Goal: Task Accomplishment & Management: Manage account settings

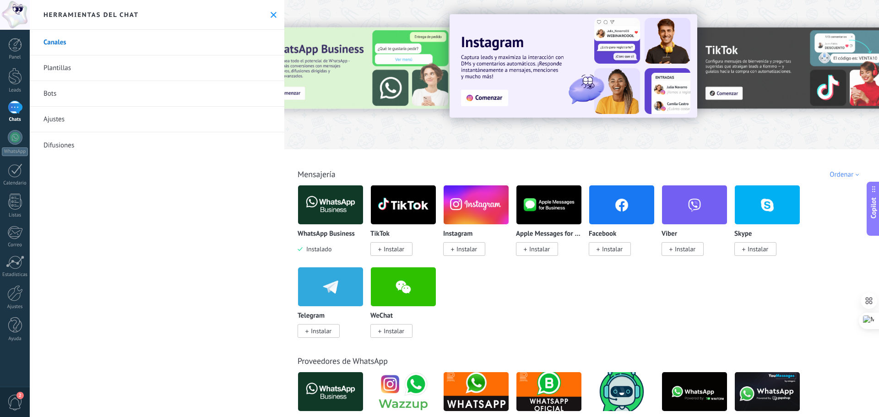
scroll to position [14, 0]
click at [51, 44] on link "Canales" at bounding box center [157, 43] width 254 height 26
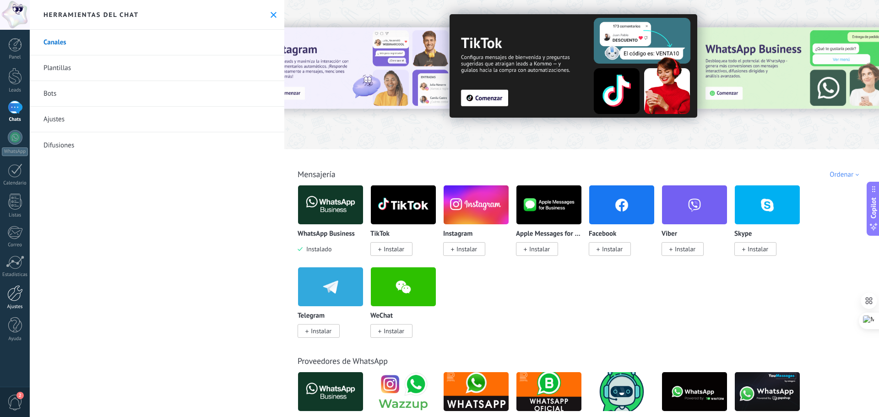
click at [16, 292] on div at bounding box center [15, 293] width 16 height 16
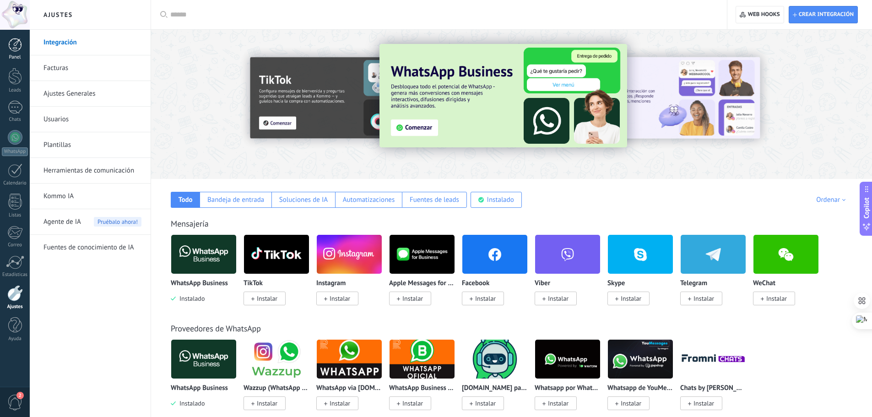
click at [21, 46] on div at bounding box center [15, 45] width 14 height 14
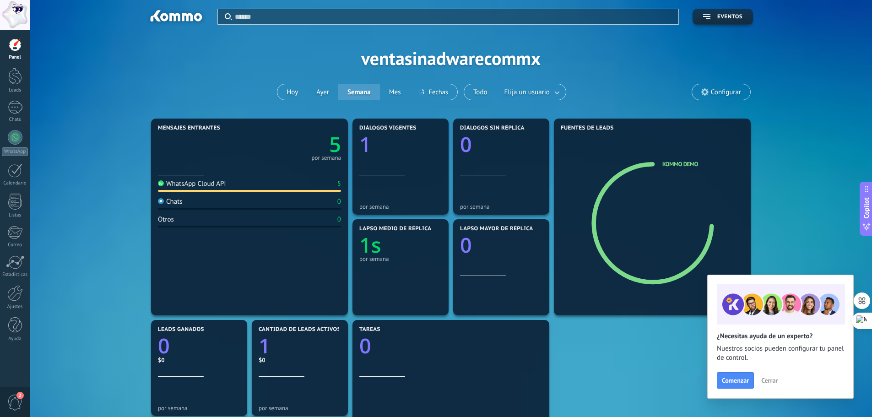
click at [729, 90] on span "Configurar" at bounding box center [726, 92] width 30 height 8
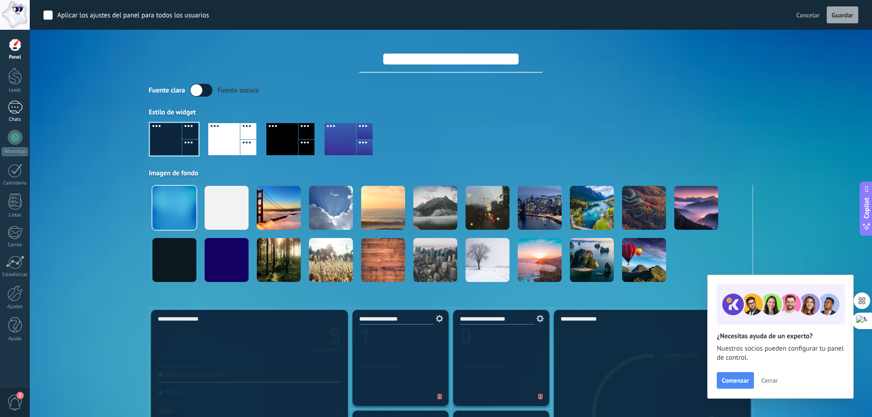
click at [14, 107] on div "1" at bounding box center [15, 107] width 15 height 13
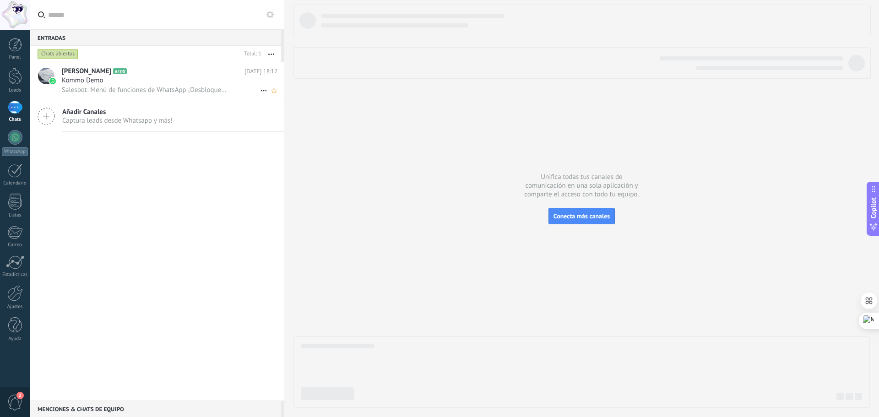
click at [93, 81] on span "Kommo Demo" at bounding box center [83, 80] width 42 height 9
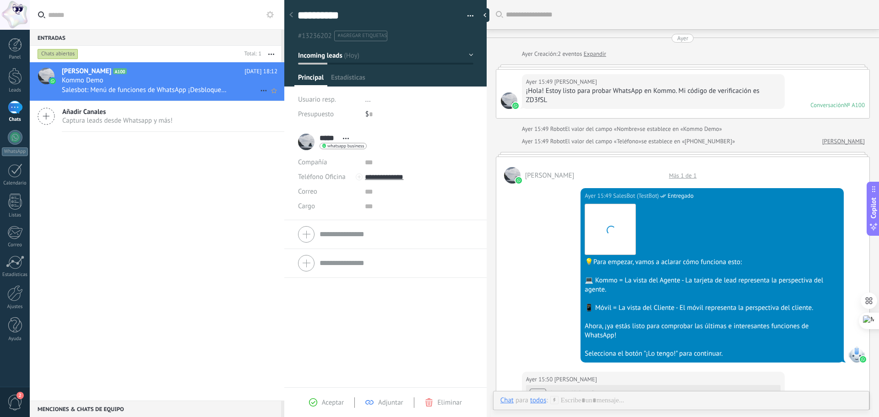
scroll to position [811, 0]
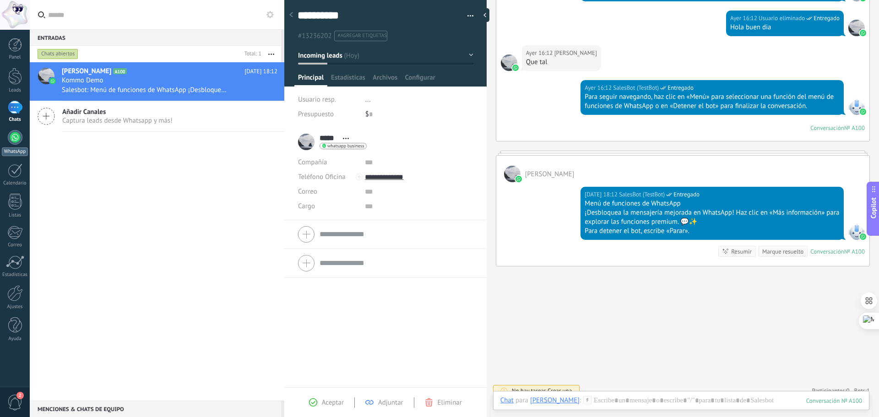
click at [16, 135] on div at bounding box center [15, 137] width 15 height 15
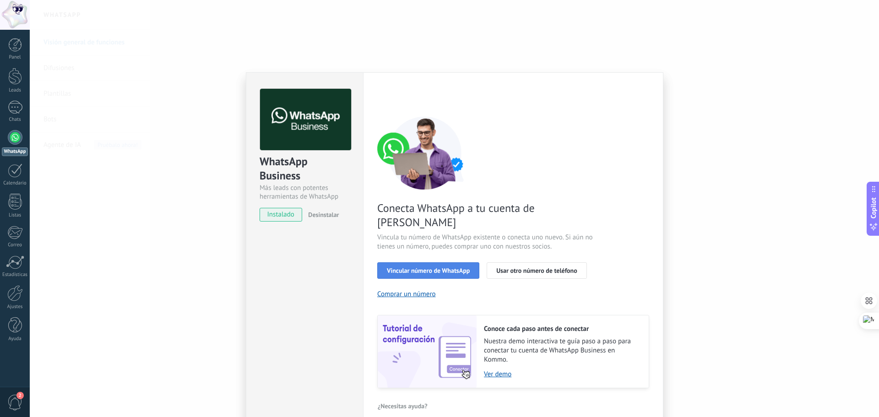
click at [409, 267] on span "Vincular número de WhatsApp" at bounding box center [428, 270] width 83 height 6
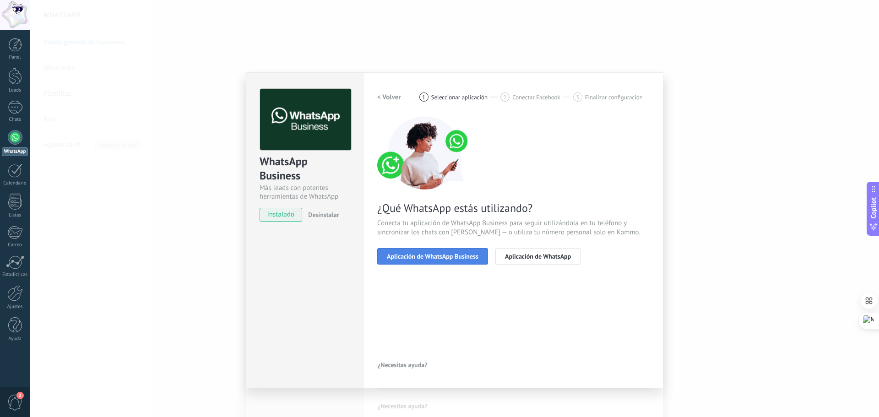
click at [432, 255] on span "Aplicación de WhatsApp Business" at bounding box center [433, 256] width 92 height 6
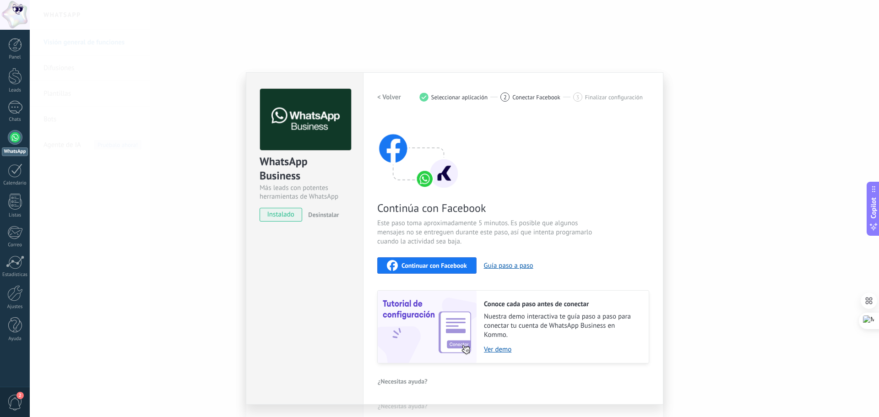
click at [404, 267] on span "Continuar con Facebook" at bounding box center [433, 265] width 65 height 6
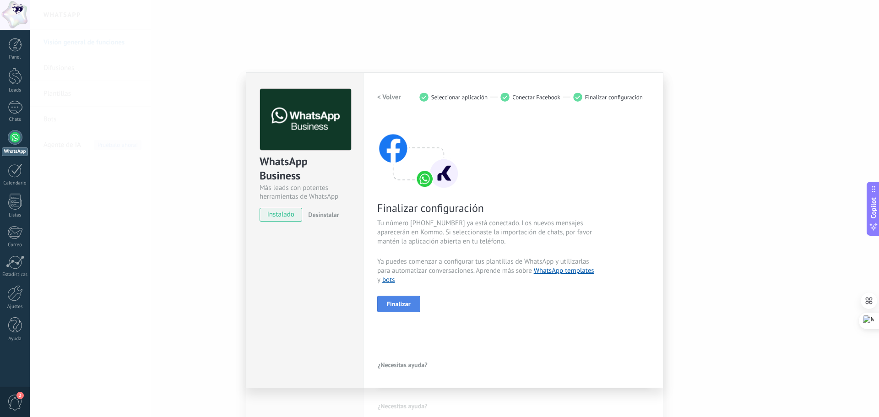
click at [408, 305] on span "Finalizar" at bounding box center [399, 304] width 24 height 6
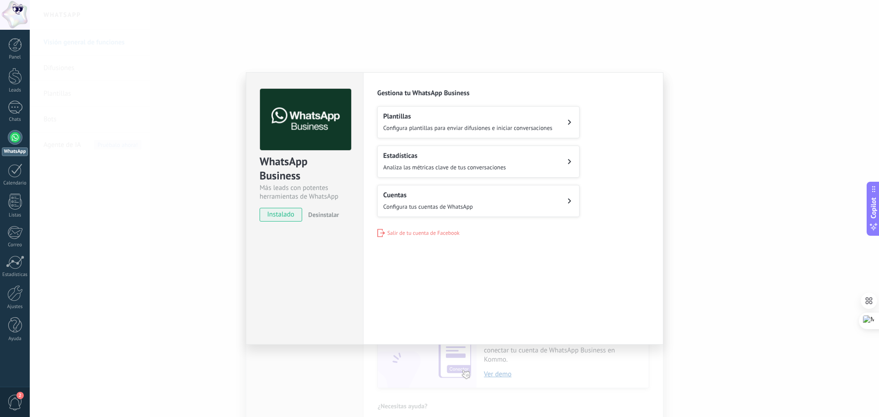
click at [776, 170] on div "WhatsApp Business Más leads con potentes herramientas de WhatsApp instalado Des…" at bounding box center [454, 208] width 849 height 417
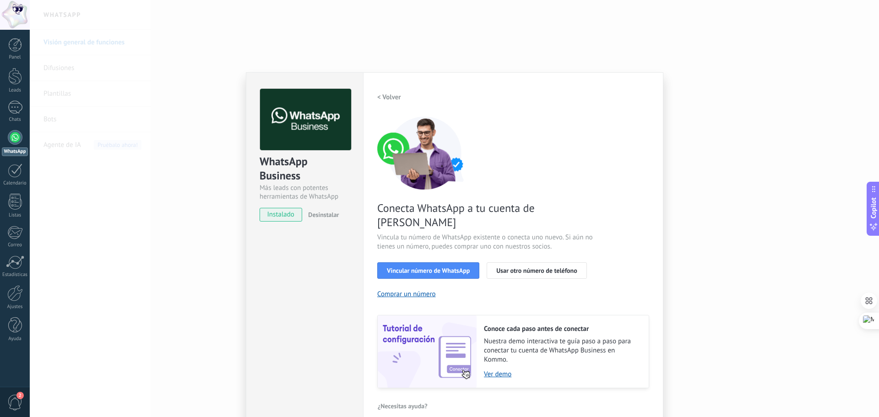
click at [711, 235] on div "WhatsApp Business Más leads con potentes herramientas de WhatsApp instalado Des…" at bounding box center [454, 208] width 849 height 417
click at [769, 246] on div "WhatsApp Business Más leads con potentes herramientas de WhatsApp instalado Des…" at bounding box center [454, 208] width 849 height 417
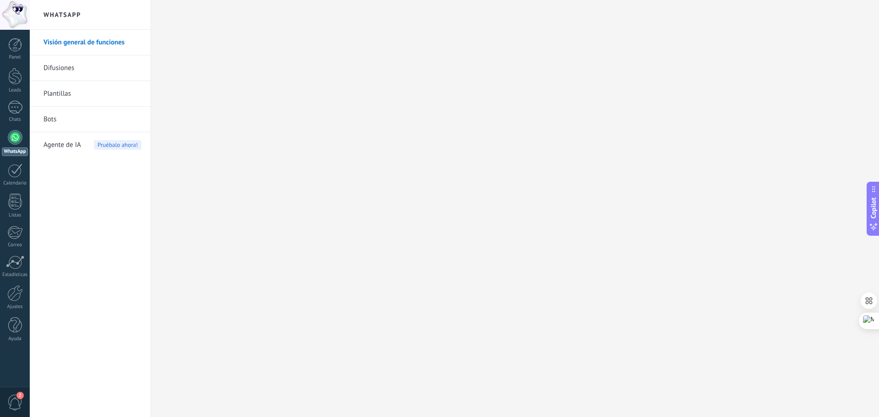
click at [13, 139] on div at bounding box center [15, 137] width 15 height 15
click at [61, 38] on link "Visión general de funciones" at bounding box center [92, 43] width 98 height 26
click at [67, 92] on link "Plantillas" at bounding box center [92, 94] width 98 height 26
click at [15, 43] on div at bounding box center [15, 45] width 14 height 14
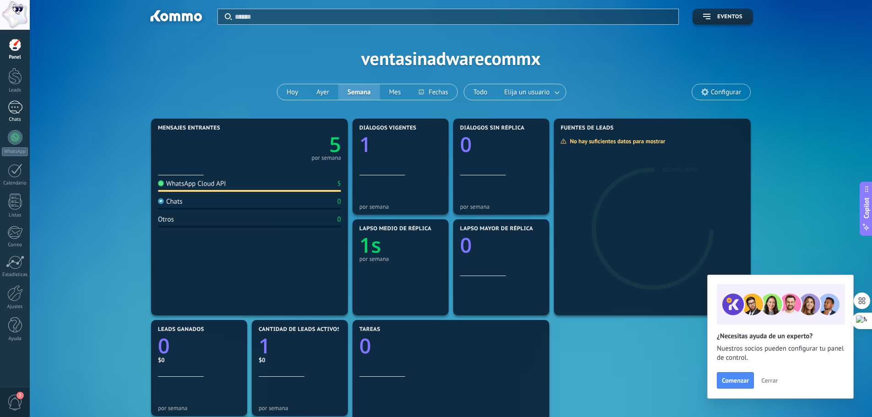
click at [17, 105] on div "1" at bounding box center [15, 107] width 15 height 13
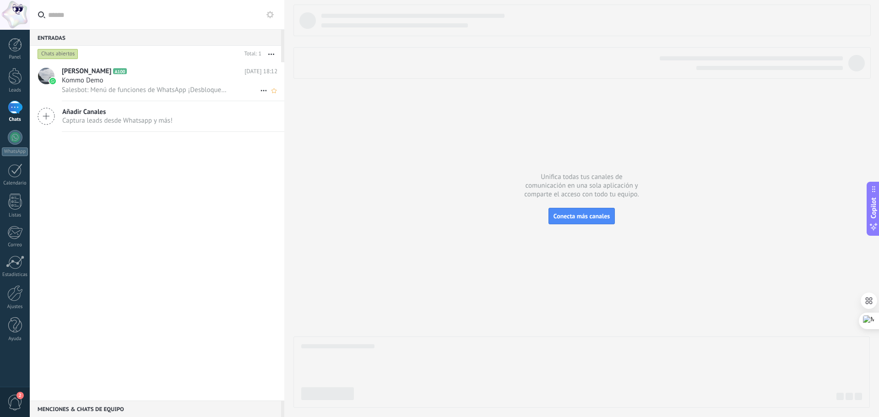
click at [153, 87] on span "Salesbot: Menú de funciones de WhatsApp ¡Desbloquea la mensajería mejorada en W…" at bounding box center [144, 90] width 165 height 9
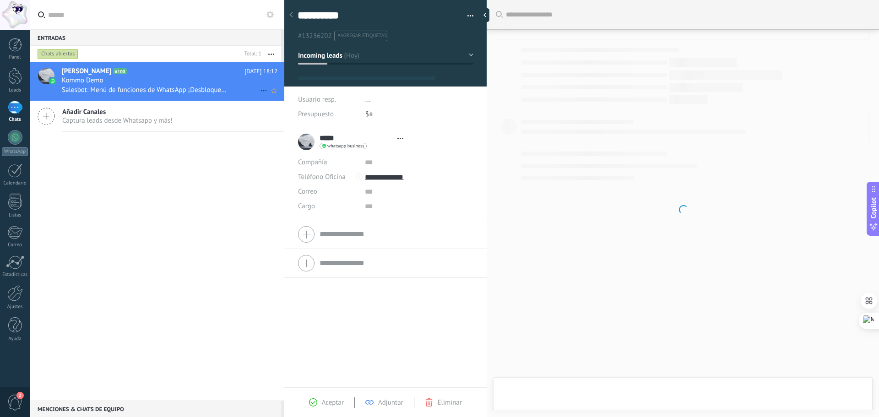
scroll to position [14, 0]
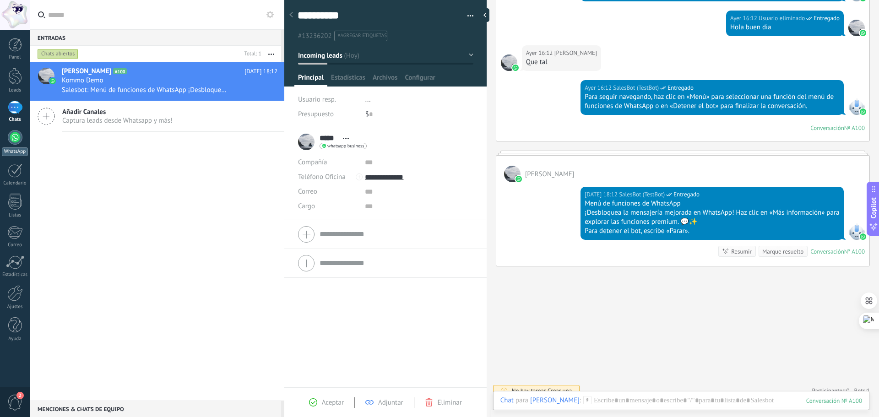
click at [15, 135] on div at bounding box center [15, 137] width 15 height 15
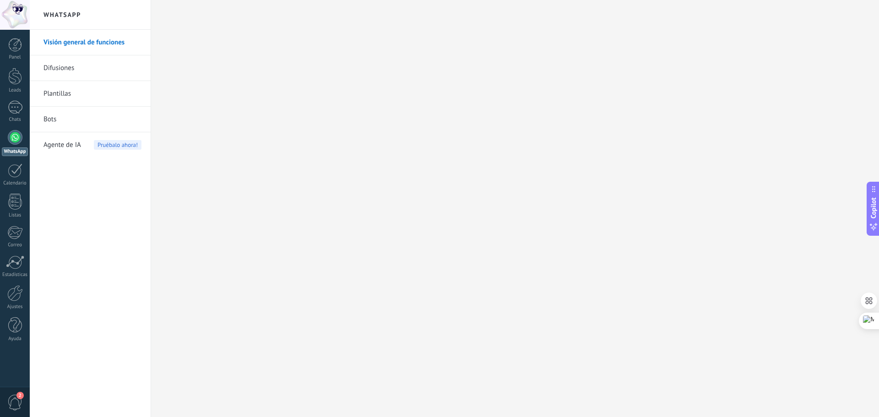
click at [54, 96] on link "Plantillas" at bounding box center [92, 94] width 98 height 26
click at [21, 48] on div at bounding box center [15, 45] width 14 height 14
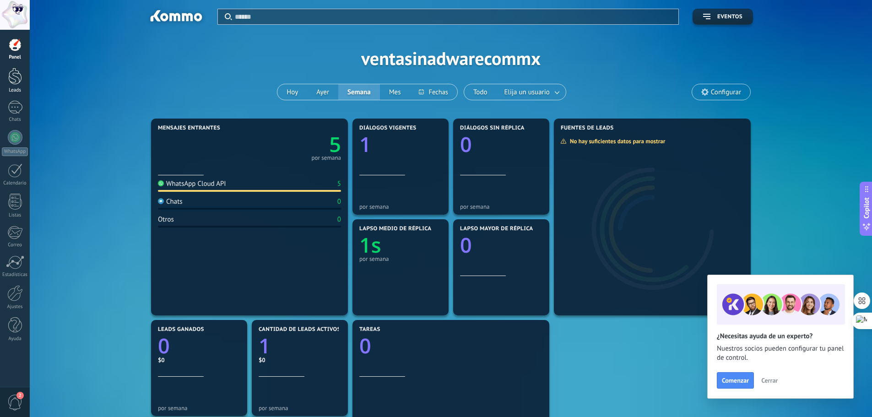
click at [18, 81] on div at bounding box center [15, 76] width 14 height 17
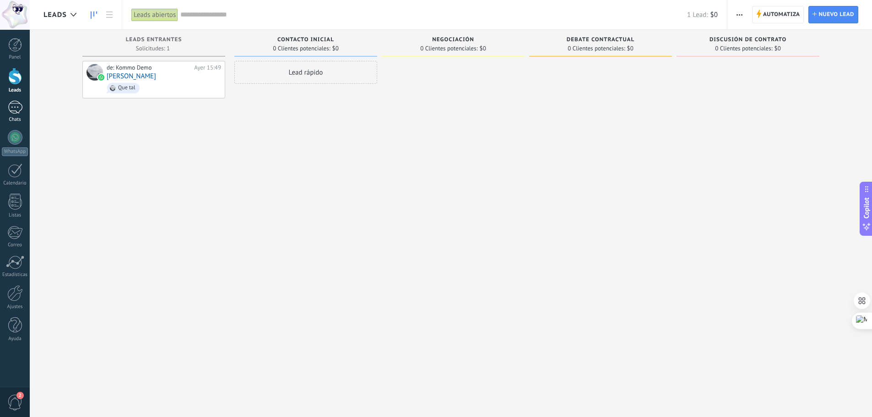
click at [20, 106] on div "1" at bounding box center [15, 107] width 15 height 13
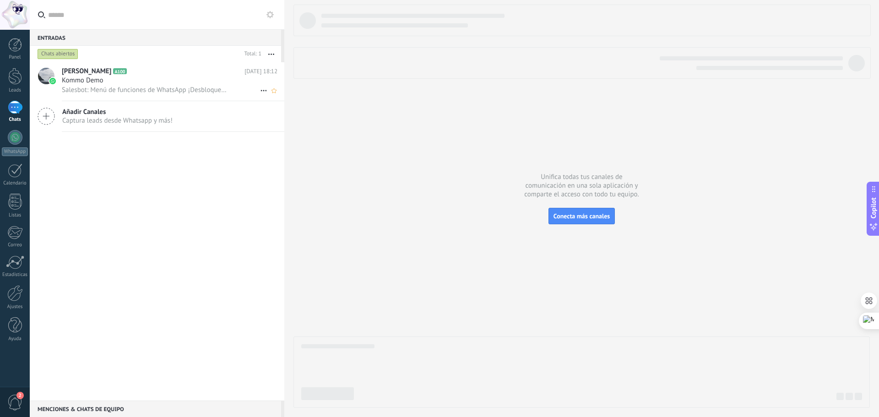
click at [111, 85] on div "Kommo Demo" at bounding box center [170, 80] width 216 height 9
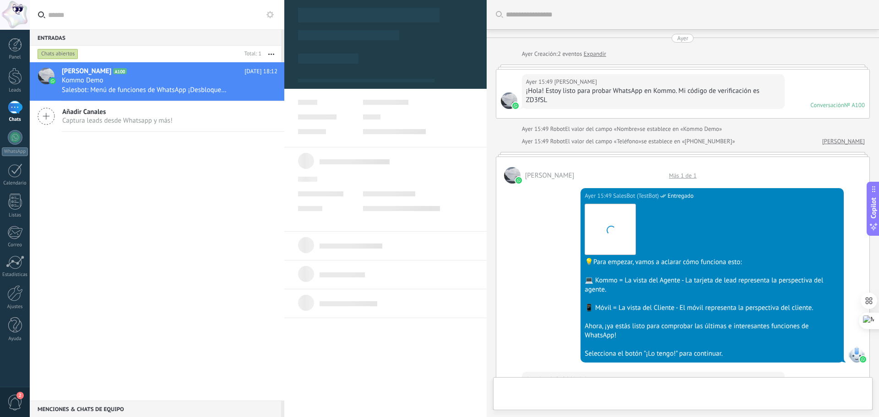
scroll to position [820, 0]
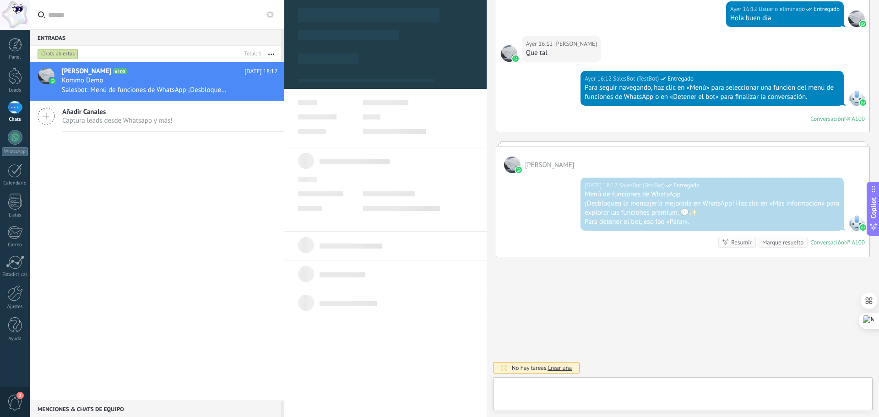
type textarea "**********"
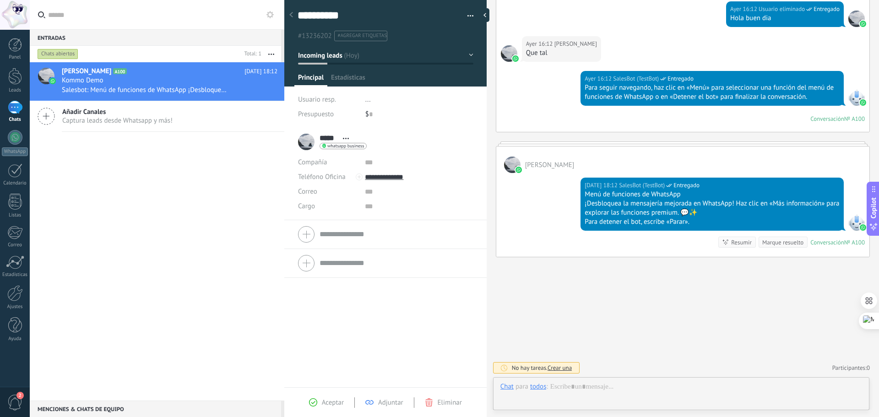
scroll to position [14, 0]
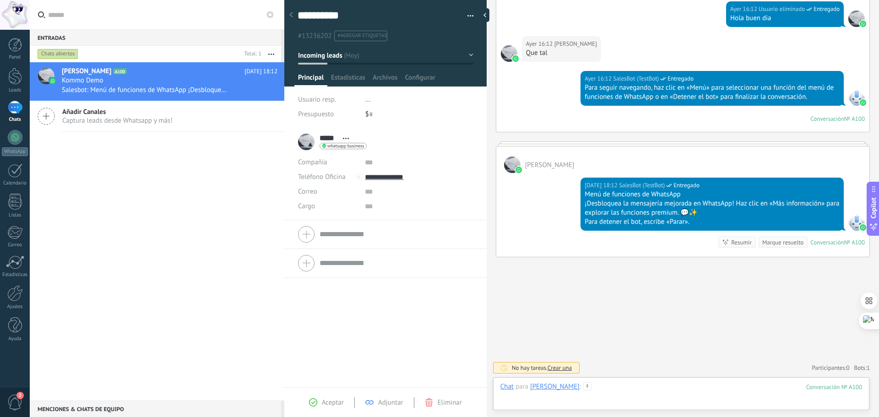
click at [600, 402] on div at bounding box center [681, 395] width 362 height 27
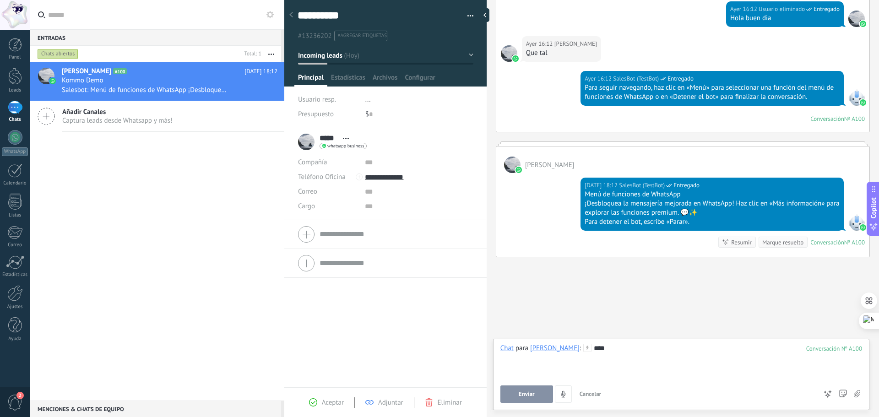
click at [530, 398] on button "Enviar" at bounding box center [526, 393] width 53 height 17
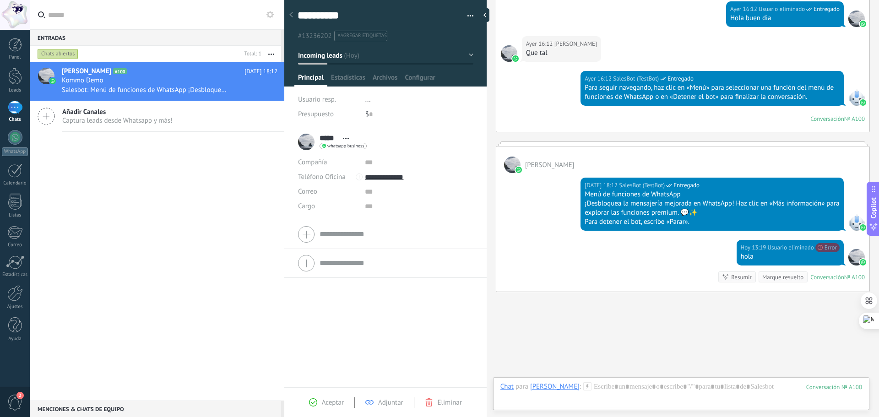
scroll to position [855, 0]
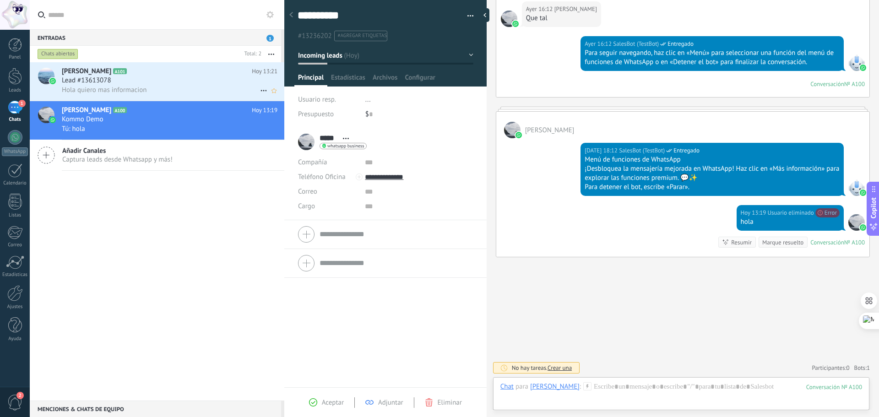
click at [136, 83] on div "Lead #13613078" at bounding box center [170, 80] width 216 height 9
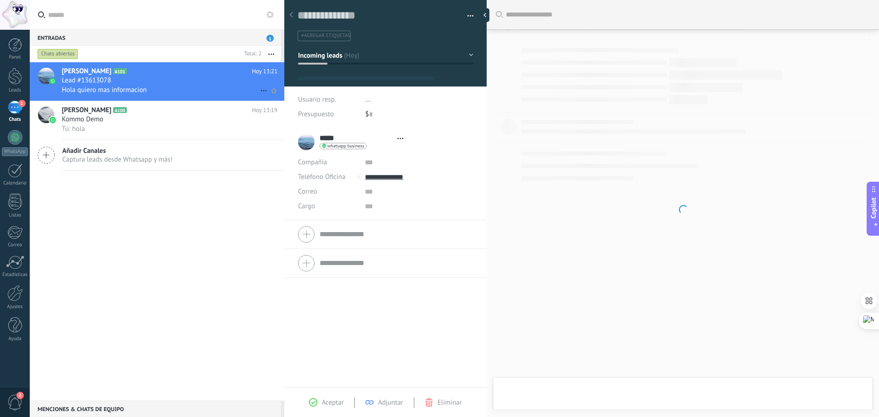
type textarea "**********"
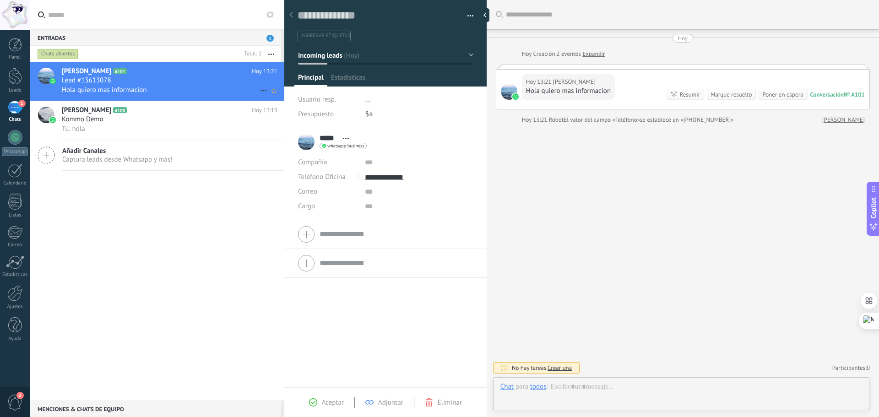
scroll to position [14, 0]
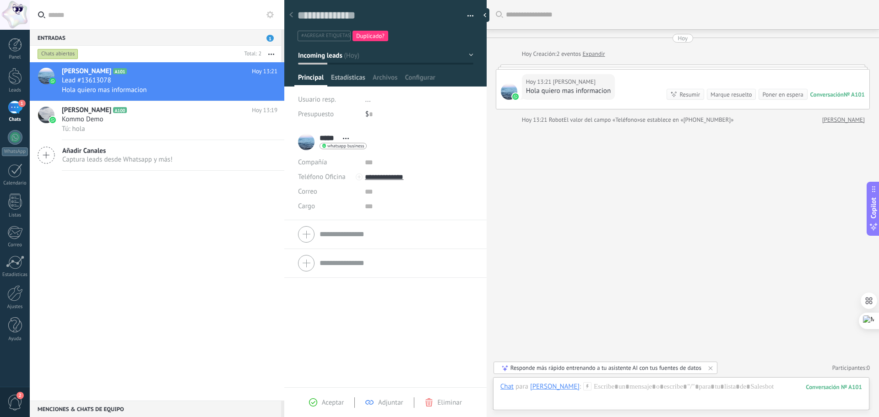
click at [352, 75] on span "Estadísticas" at bounding box center [348, 79] width 34 height 13
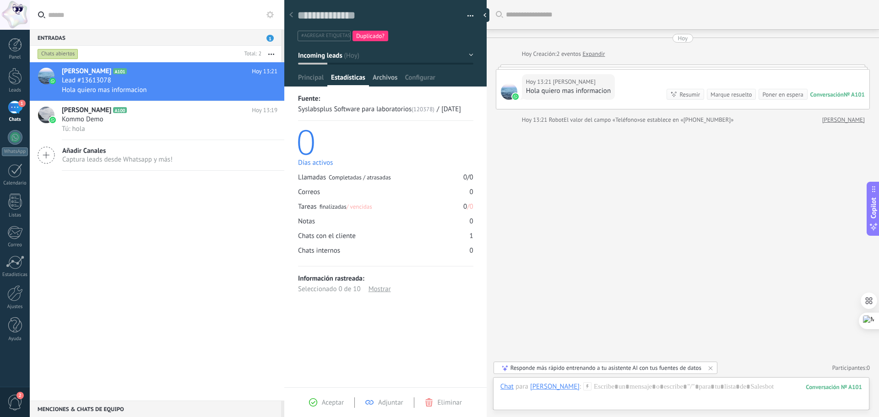
click at [385, 76] on span "Archivos" at bounding box center [385, 79] width 25 height 13
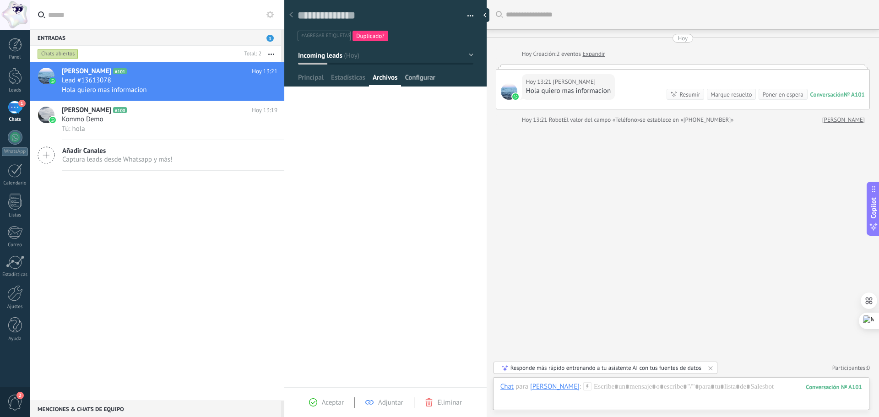
click at [423, 77] on span "Configurar" at bounding box center [420, 79] width 30 height 13
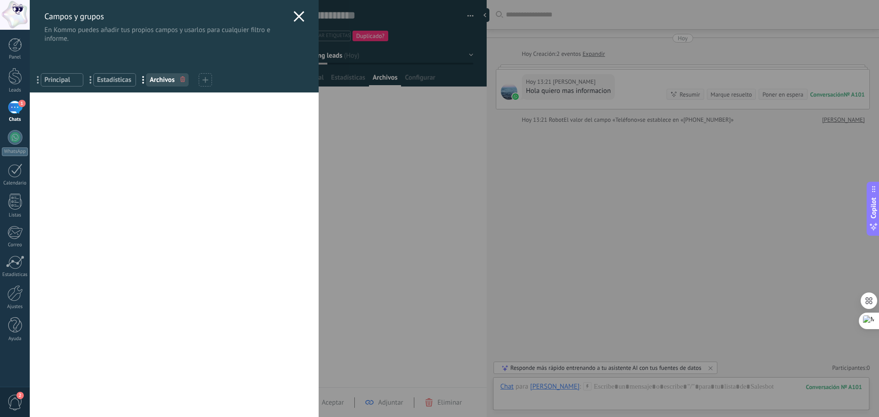
click at [298, 18] on icon at bounding box center [298, 16] width 11 height 11
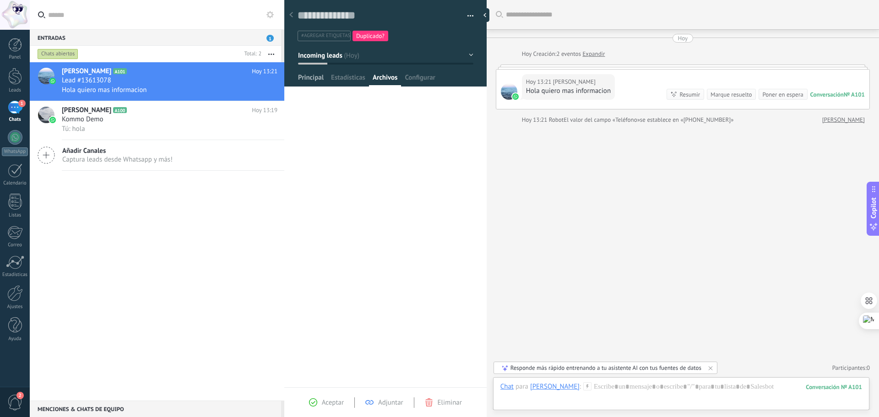
click at [316, 79] on span "Principal" at bounding box center [311, 79] width 26 height 13
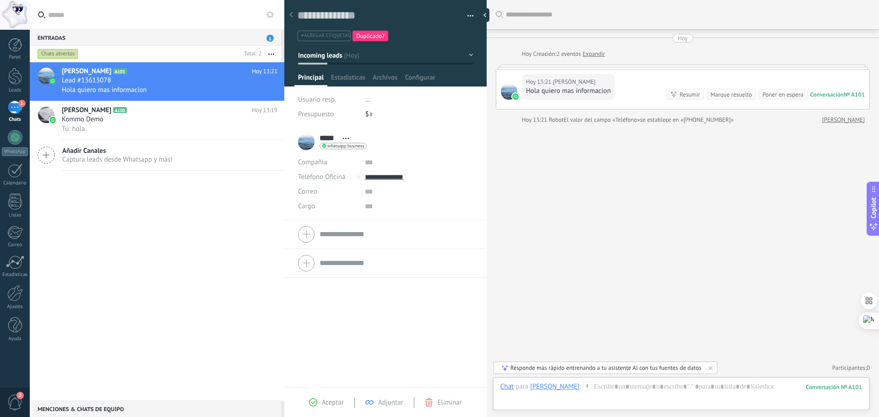
click at [321, 37] on span "#agregar etiquetas" at bounding box center [325, 35] width 49 height 6
click at [206, 291] on div "[PERSON_NAME] A101 [DATE] 13:21 Lead #13613078 Hola quiero mas informacion [PER…" at bounding box center [157, 231] width 254 height 338
click at [213, 266] on div "[PERSON_NAME] A101 [DATE] 13:21 Lead #13613078 Hola quiero mas informacion [PER…" at bounding box center [157, 231] width 254 height 338
click at [588, 198] on div "Buscar Carga más [DATE] [DATE] Creación: 2 eventos Expandir [DATE] 13:21 [PERSO…" at bounding box center [682, 208] width 392 height 417
click at [16, 48] on div at bounding box center [15, 45] width 14 height 14
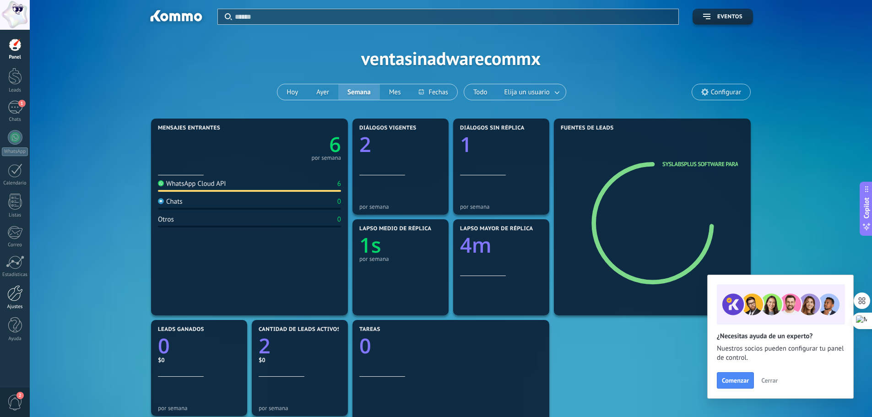
click at [22, 298] on div at bounding box center [15, 293] width 16 height 16
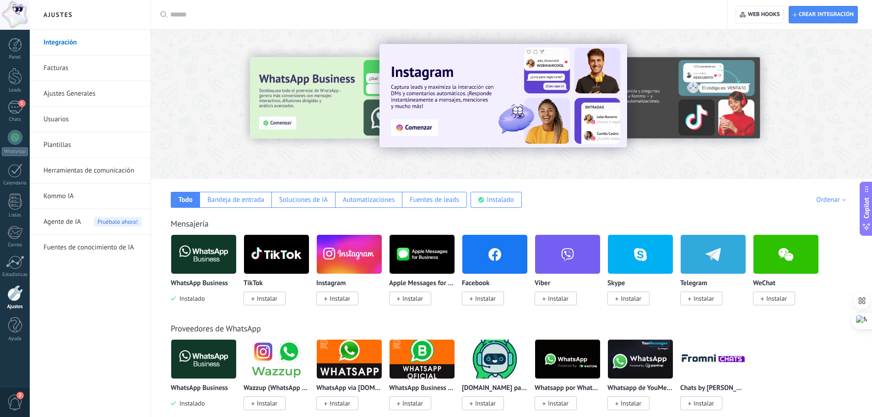
click at [61, 119] on link "Usuarios" at bounding box center [92, 120] width 98 height 26
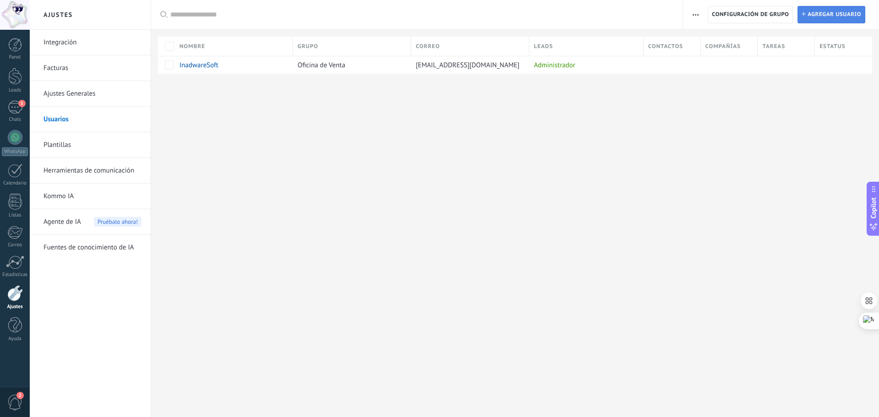
click at [854, 16] on span "Agregar usuario" at bounding box center [834, 14] width 54 height 16
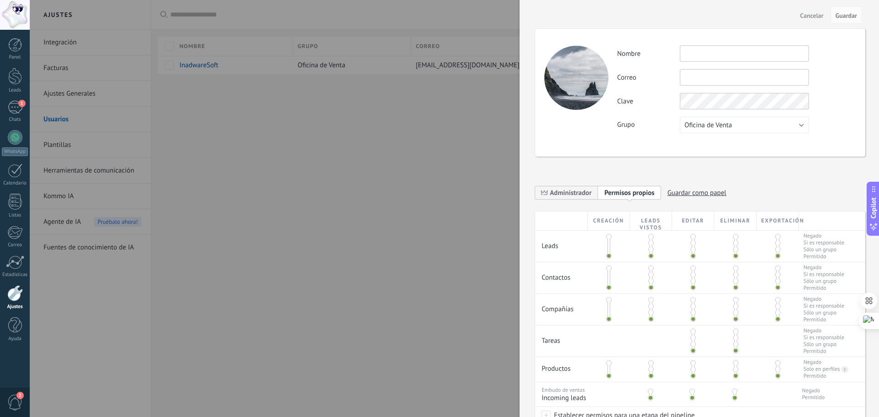
click at [702, 45] on div "Actividad Nombre Correo No puedes editar este correo porque el usuario tiene la…" at bounding box center [700, 93] width 330 height 128
click at [707, 52] on input "text" at bounding box center [744, 53] width 129 height 16
type input "**********"
click at [657, 113] on div "**********" at bounding box center [736, 89] width 238 height 88
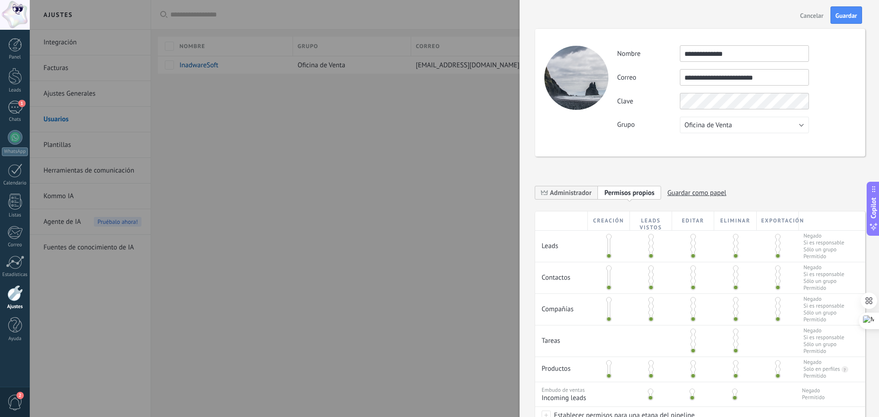
click at [584, 130] on div "**********" at bounding box center [700, 93] width 330 height 128
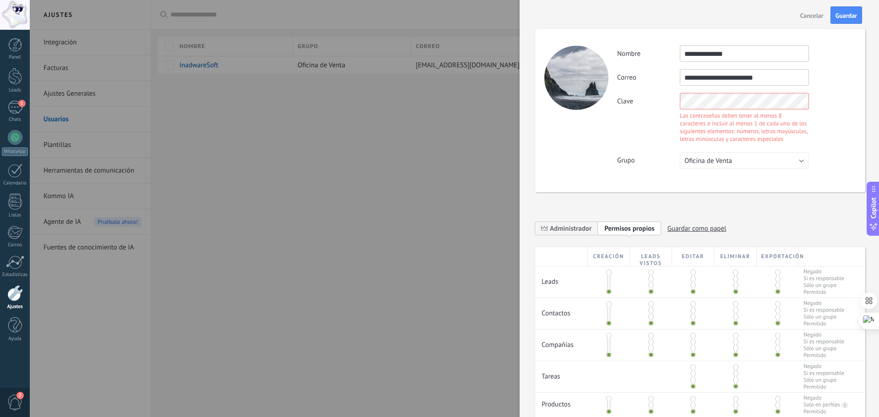
click at [653, 129] on div "Clave Las contraseñas deben tener al menos 8 caracteres e incluir al menos 1 de…" at bounding box center [736, 119] width 238 height 52
click at [653, 102] on div "Clave Las contraseñas deben tener al menos 8 caracteres e incluir al menos 1 de…" at bounding box center [736, 119] width 238 height 52
drag, startPoint x: 665, startPoint y: 114, endPoint x: 672, endPoint y: 111, distance: 7.0
click at [665, 114] on div "**********" at bounding box center [736, 107] width 238 height 124
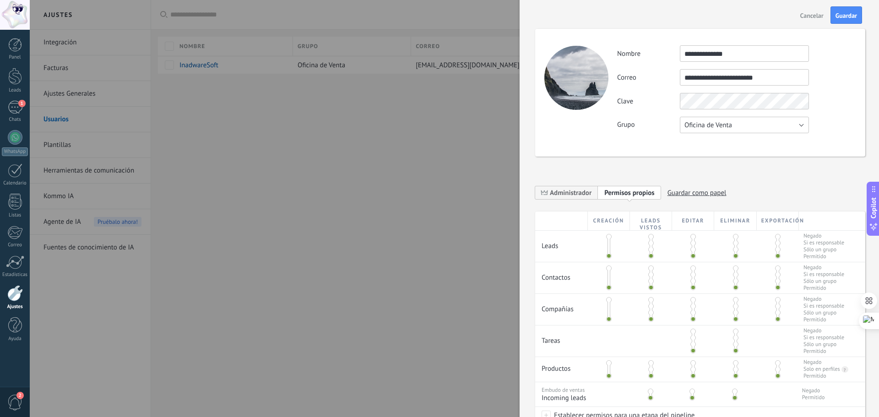
click at [744, 126] on button "Oficina de Venta" at bounding box center [744, 125] width 129 height 16
click at [744, 126] on span "Oficina de Venta" at bounding box center [739, 125] width 131 height 9
click at [611, 234] on div at bounding box center [609, 246] width 42 height 31
click at [607, 236] on span at bounding box center [608, 236] width 5 height 5
click at [607, 256] on span at bounding box center [608, 255] width 5 height 5
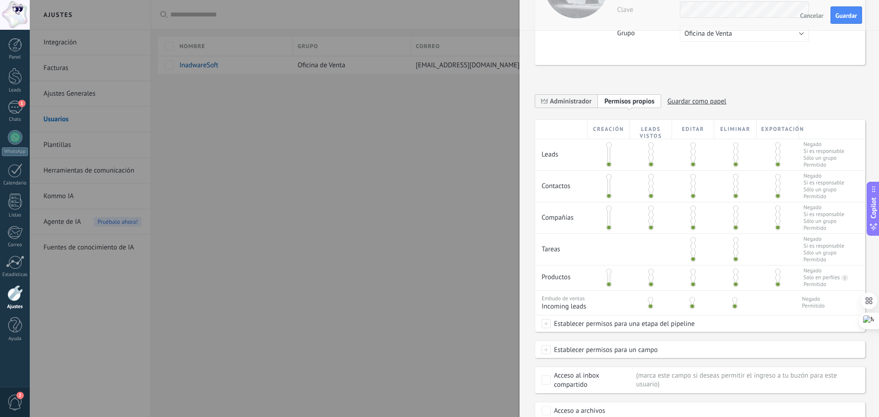
scroll to position [126, 0]
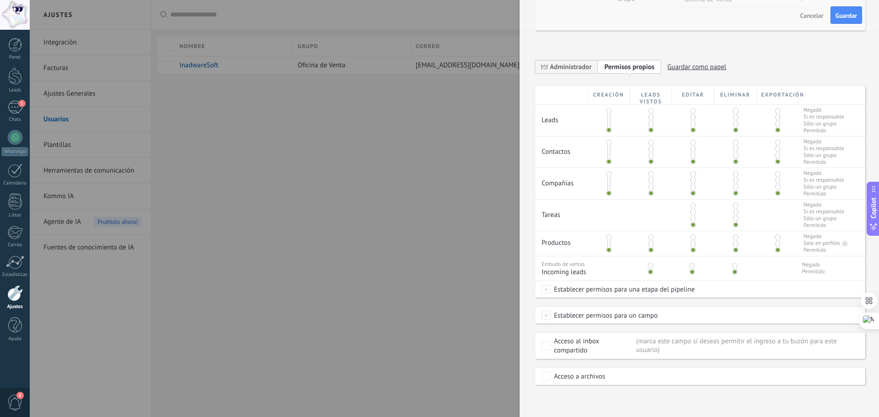
click at [545, 288] on span at bounding box center [545, 289] width 9 height 9
click at [475, 319] on div at bounding box center [454, 208] width 849 height 417
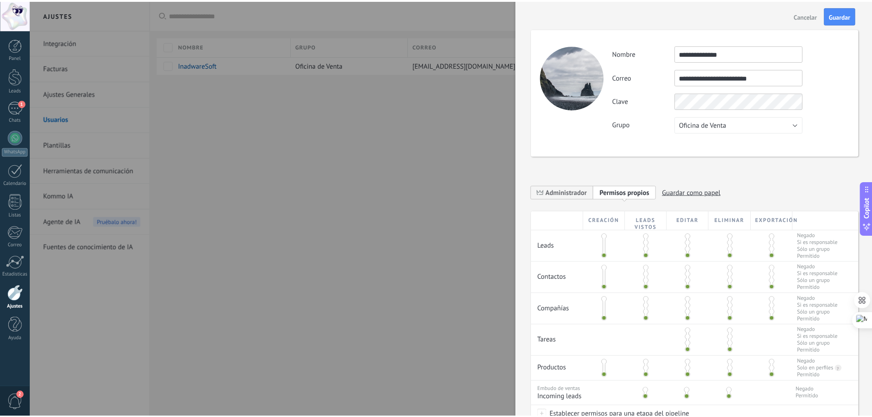
scroll to position [0, 0]
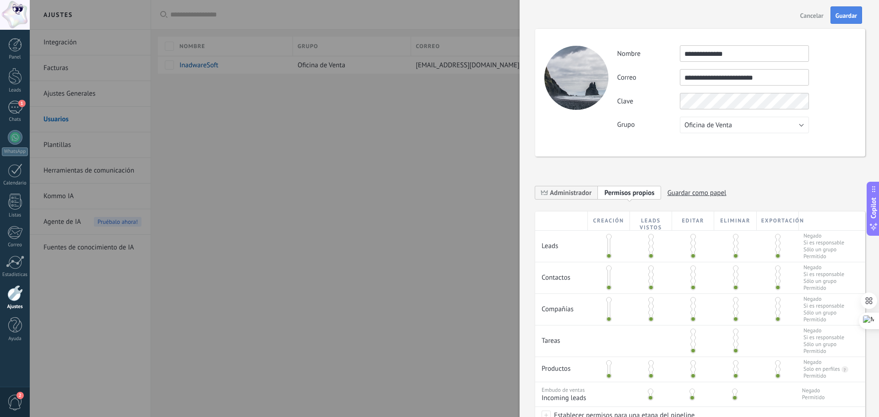
click at [842, 16] on span "Guardar" at bounding box center [846, 15] width 22 height 6
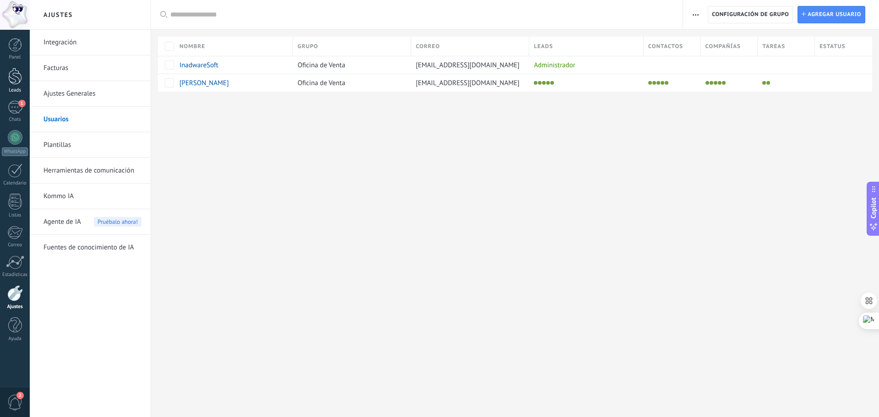
click at [11, 80] on div at bounding box center [15, 76] width 14 height 17
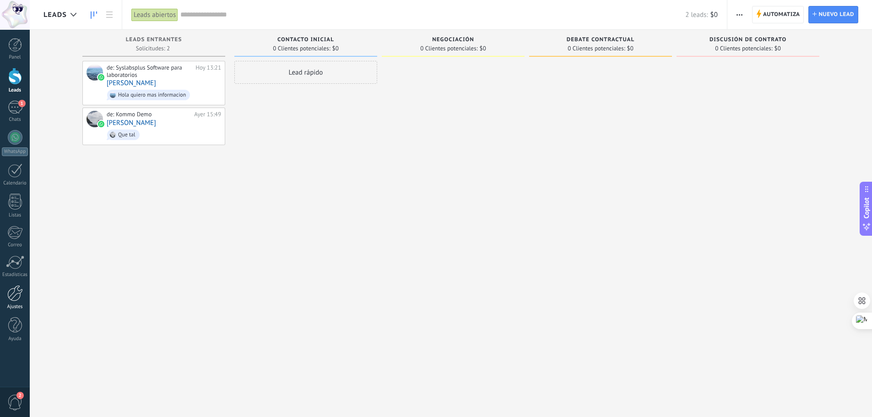
click at [12, 296] on div at bounding box center [15, 293] width 16 height 16
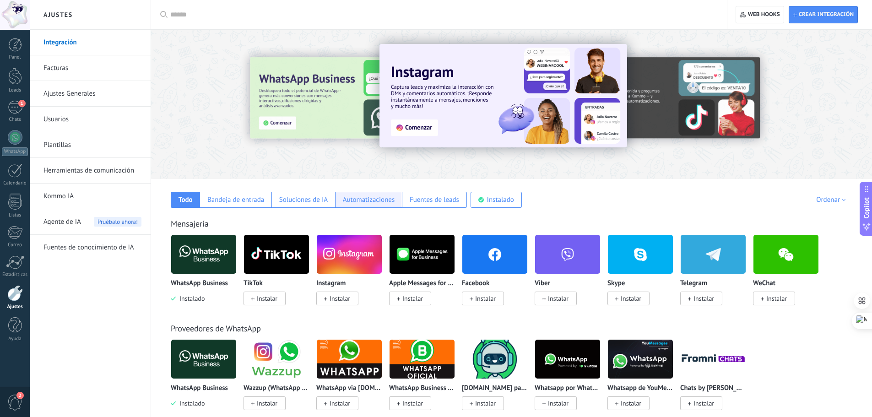
click at [369, 197] on div "Automatizaciones" at bounding box center [369, 199] width 52 height 9
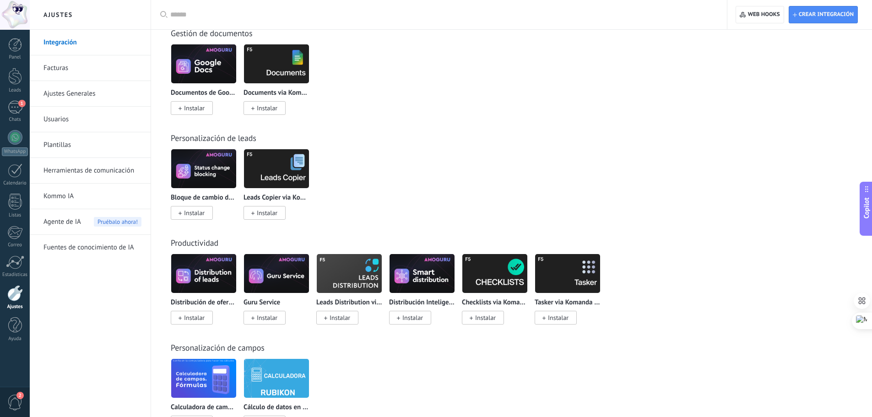
scroll to position [1464, 0]
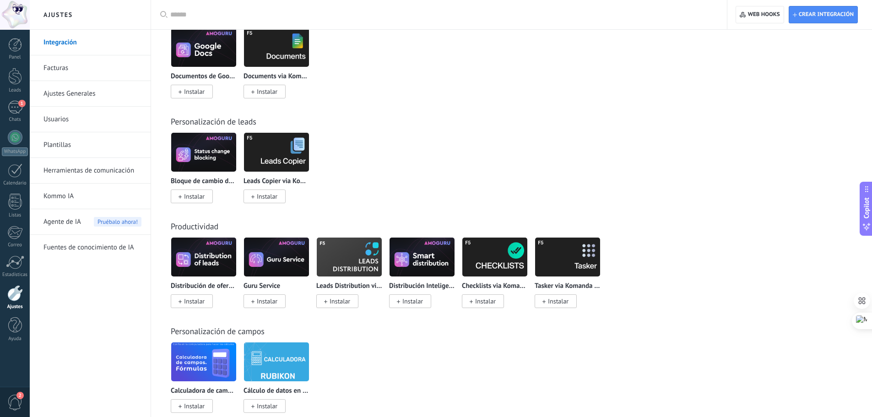
click at [356, 259] on img at bounding box center [349, 257] width 65 height 44
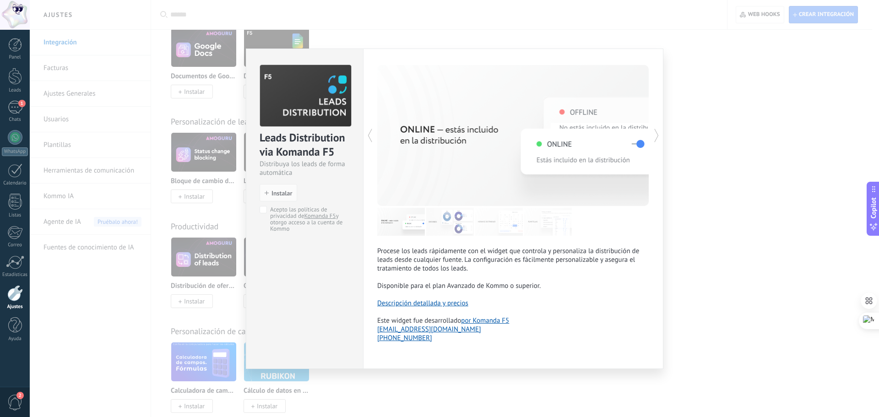
click at [702, 187] on div "Leads Distribution via Komanda F5 Distribuya los leads de forma automática inst…" at bounding box center [454, 208] width 849 height 417
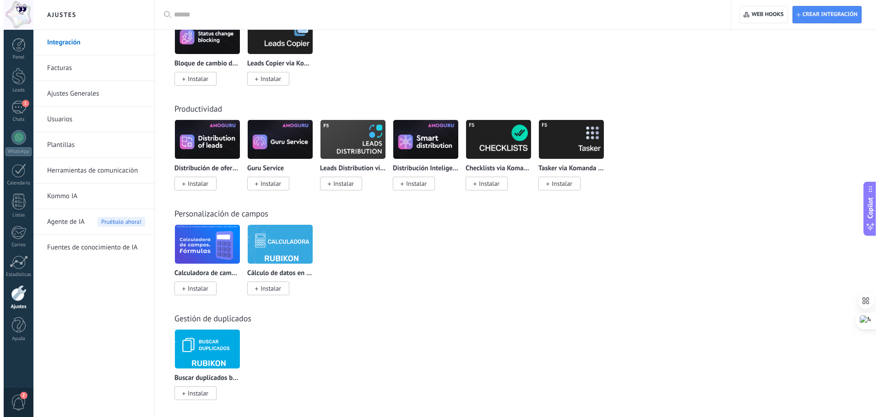
scroll to position [1588, 0]
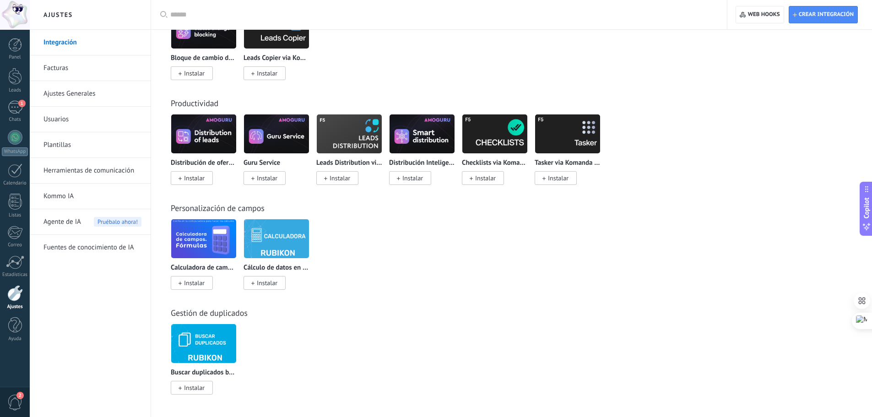
click at [21, 394] on span "2" at bounding box center [19, 395] width 7 height 7
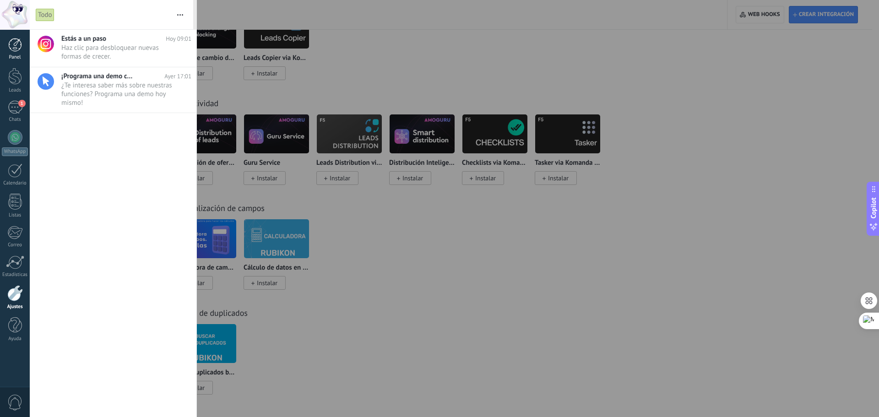
click at [7, 53] on link "Panel" at bounding box center [15, 49] width 30 height 22
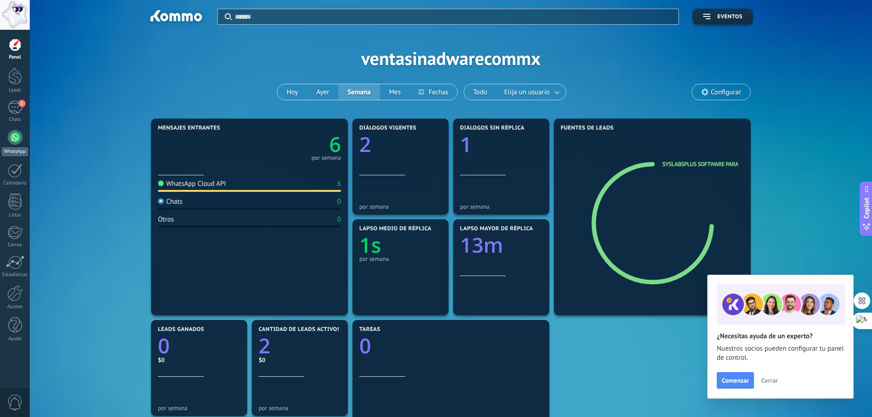
click at [14, 135] on div at bounding box center [15, 137] width 15 height 15
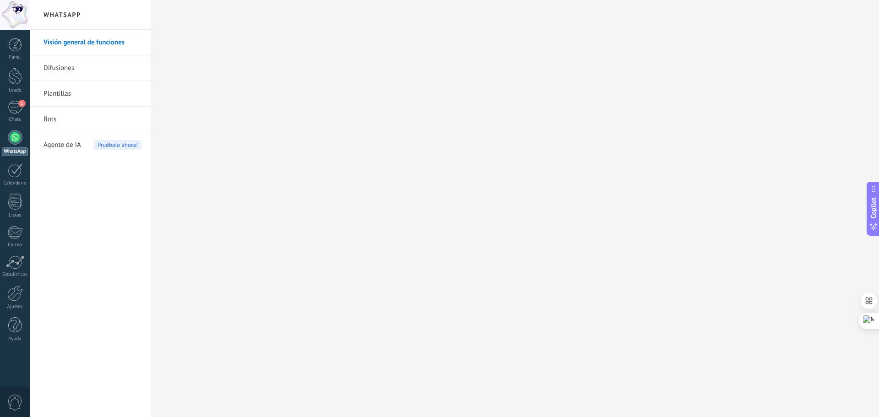
click at [60, 70] on link "Difusiones" at bounding box center [92, 68] width 98 height 26
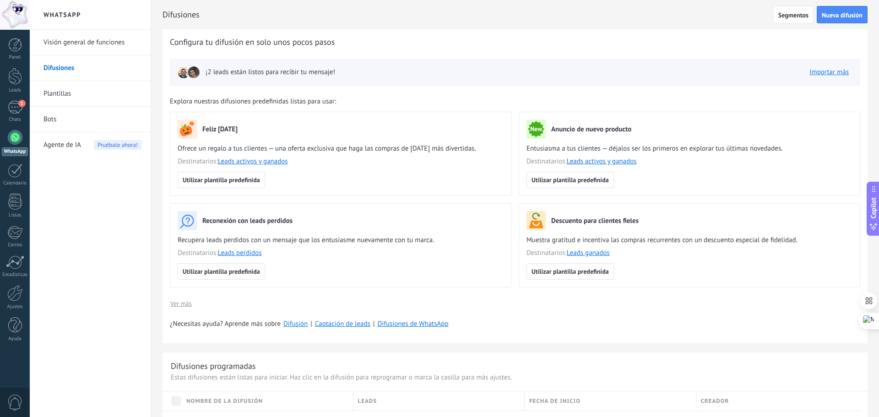
click at [72, 92] on link "Plantillas" at bounding box center [92, 94] width 98 height 26
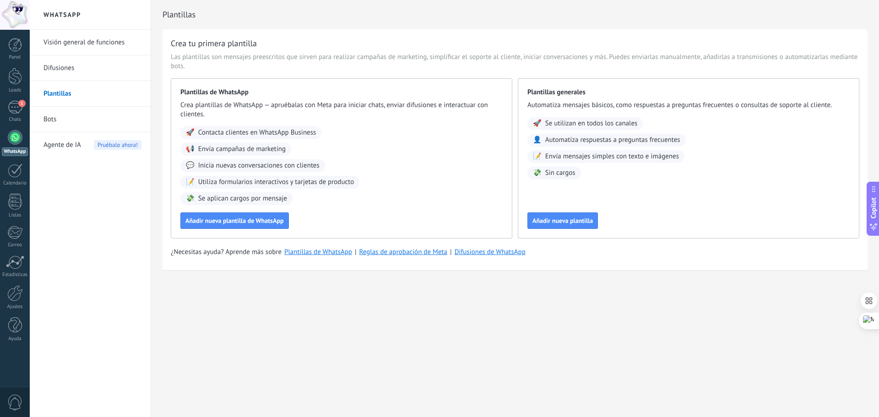
click at [46, 114] on link "Bots" at bounding box center [92, 120] width 98 height 26
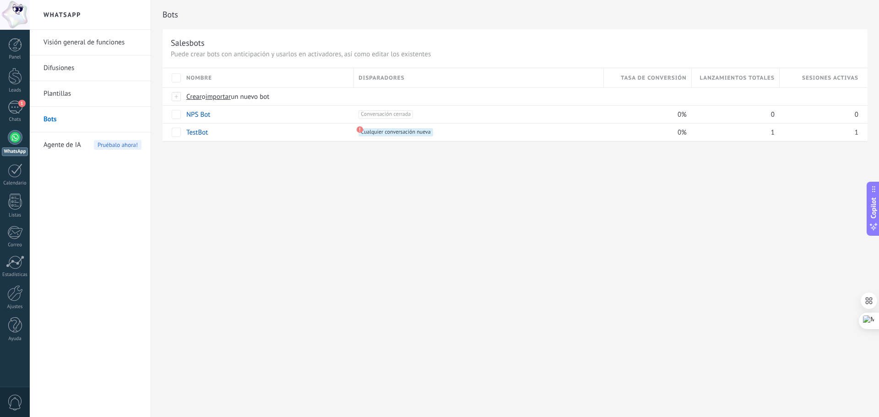
click at [45, 146] on span "Agente de IA" at bounding box center [62, 145] width 38 height 26
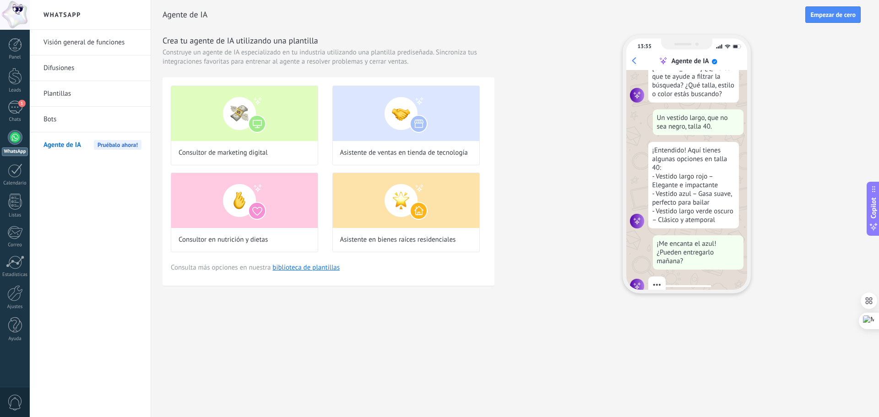
scroll to position [92, 0]
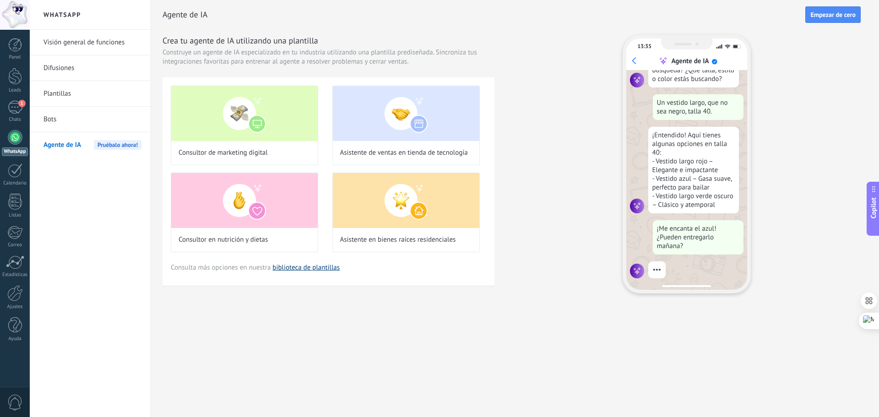
click at [321, 268] on link "biblioteca de plantillas" at bounding box center [305, 267] width 67 height 9
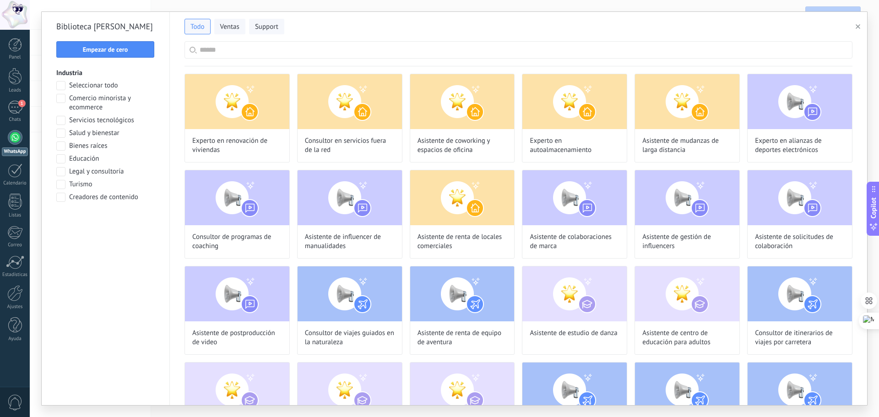
scroll to position [110, 0]
click at [232, 53] on input "text" at bounding box center [524, 50] width 648 height 16
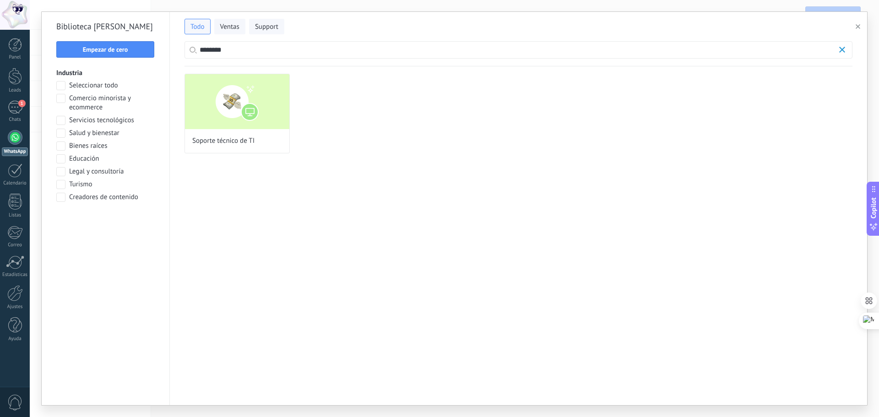
scroll to position [0, 0]
click at [226, 28] on span "Ventas" at bounding box center [229, 26] width 19 height 9
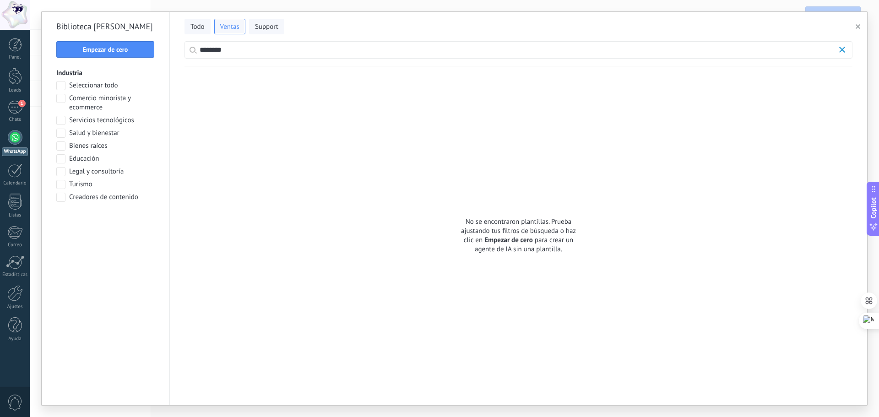
drag, startPoint x: 249, startPoint y: 54, endPoint x: 183, endPoint y: 50, distance: 65.5
click at [183, 50] on div "Todo Ventas Support ********" at bounding box center [518, 39] width 697 height 54
type input "*"
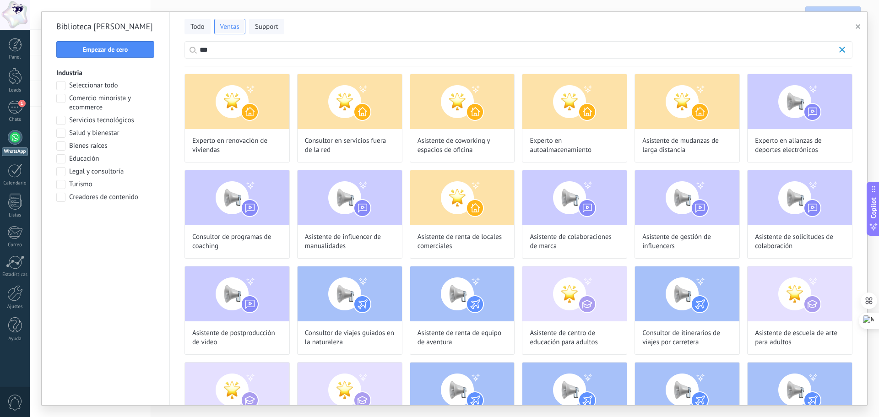
scroll to position [166, 0]
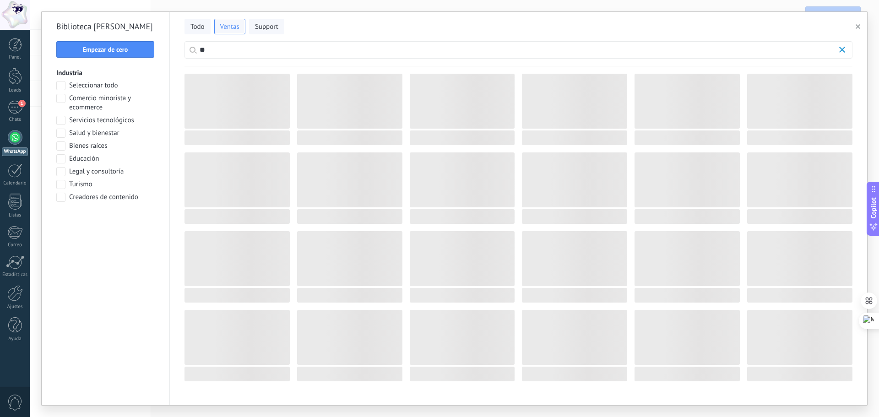
type input "*"
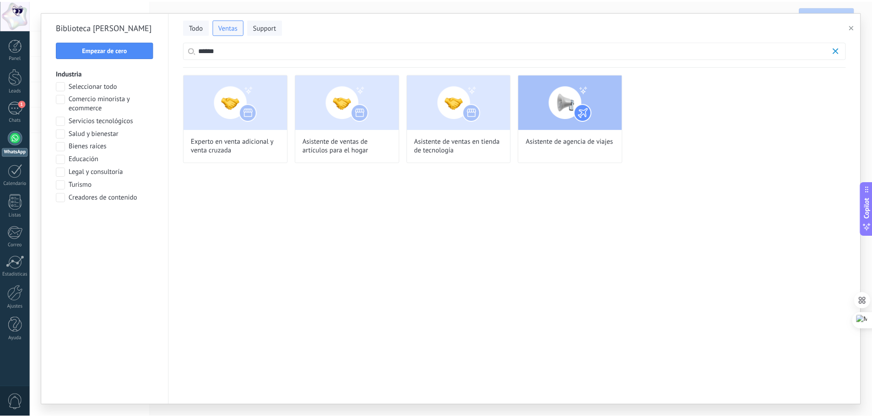
scroll to position [0, 0]
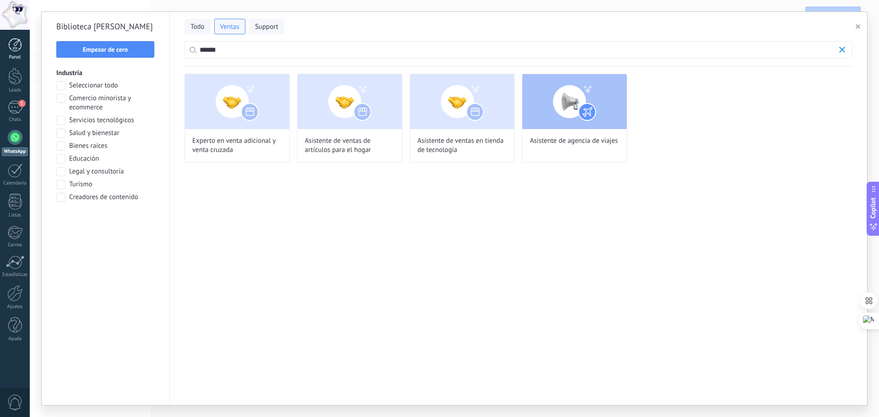
type input "******"
click at [15, 51] on div at bounding box center [15, 45] width 14 height 14
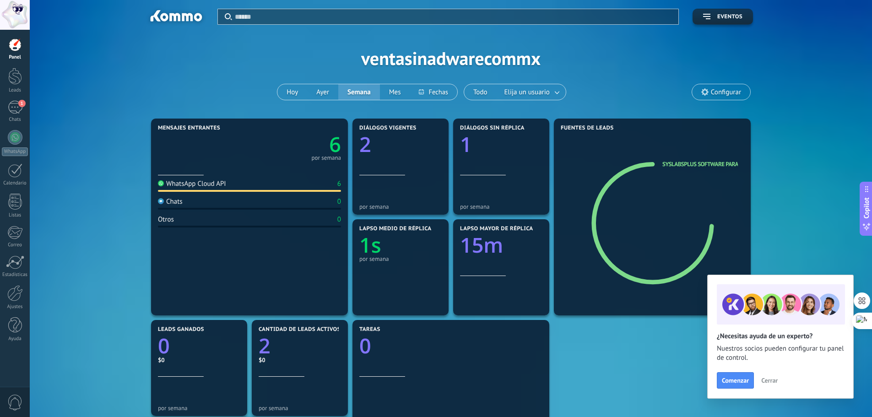
click at [707, 90] on use at bounding box center [704, 91] width 7 height 7
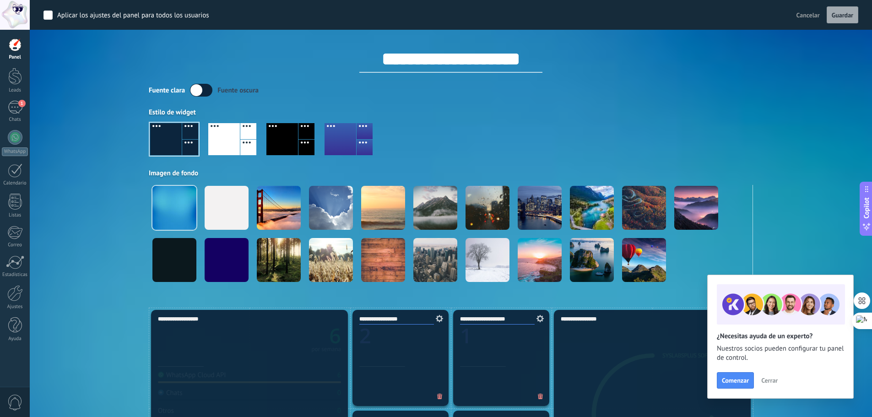
click at [64, 86] on div "Aplicar Eventos ventasinadwarecommx [DATE] [DATE] Semana Mes Todo Elija un usua…" at bounding box center [450, 154] width 815 height 308
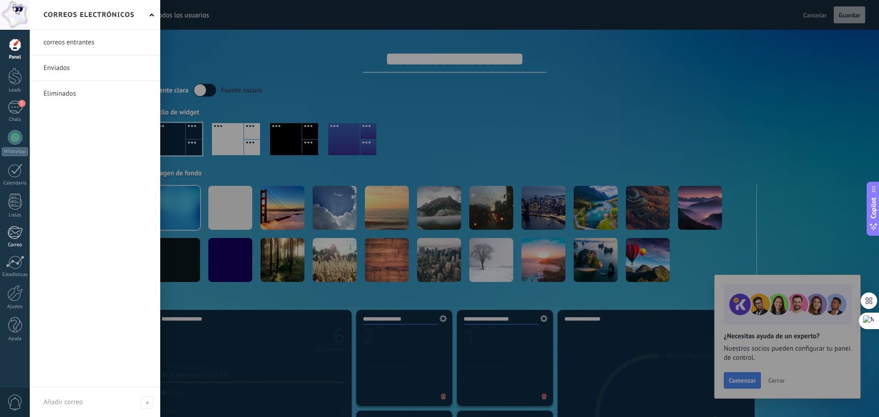
click at [16, 235] on div at bounding box center [14, 233] width 15 height 14
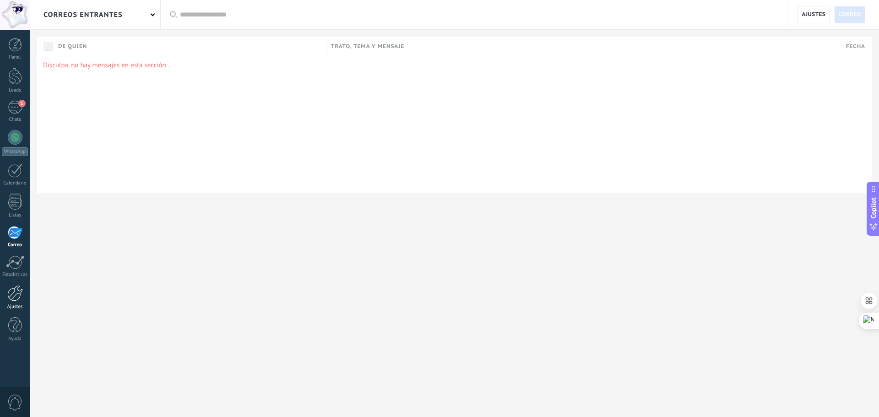
click at [20, 294] on div at bounding box center [15, 293] width 16 height 16
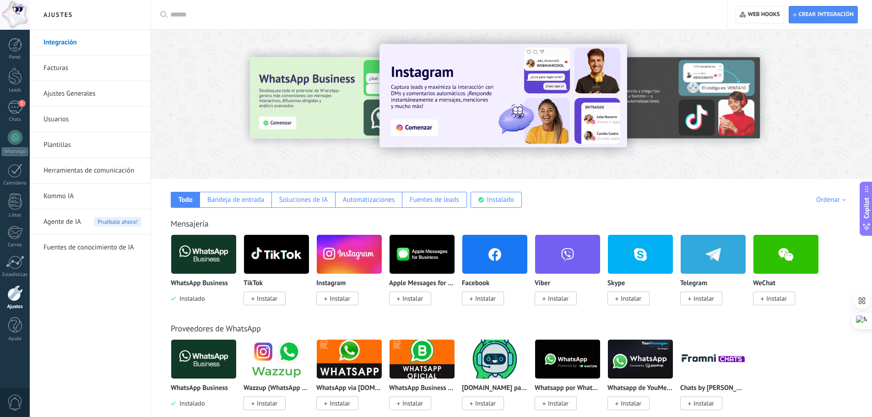
click at [68, 40] on link "Integración" at bounding box center [92, 43] width 98 height 26
click at [60, 69] on link "Facturas" at bounding box center [92, 68] width 98 height 26
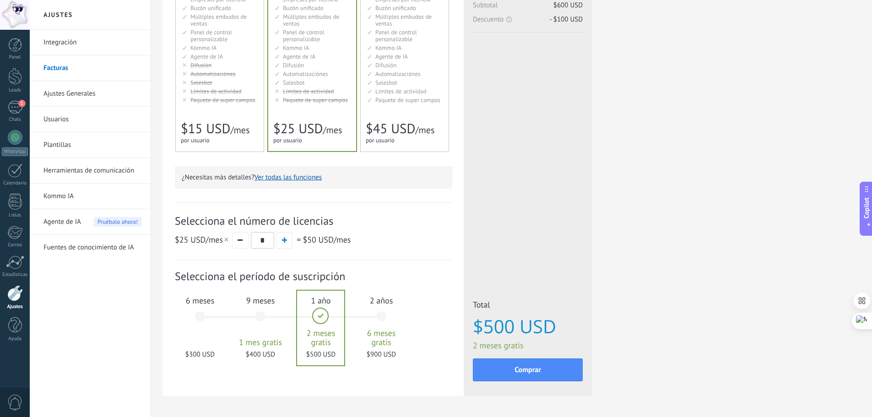
scroll to position [169, 0]
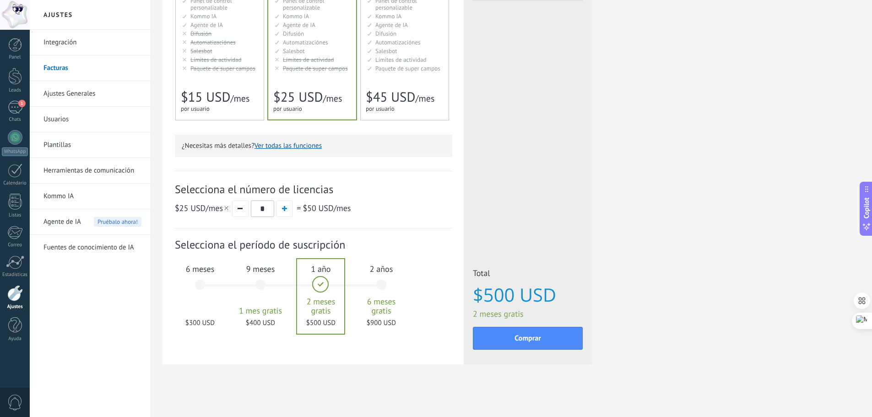
click at [249, 76] on div "Básico Для увеличения продаж в малом бизнесе For small businesses that want to …" at bounding box center [220, 14] width 88 height 211
click at [283, 207] on span "button" at bounding box center [284, 208] width 5 height 5
type input "*"
click at [205, 312] on div "6 meses $270 USD" at bounding box center [199, 289] width 49 height 65
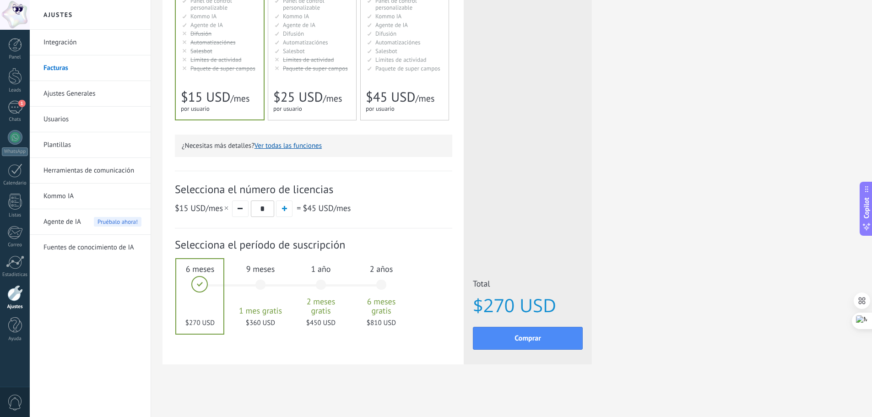
drag, startPoint x: 541, startPoint y: 146, endPoint x: 522, endPoint y: 151, distance: 20.3
click at [541, 146] on div "Licencias adicionales Plan Básico Precio (por licencia/mes) $15 USD Nuevas lice…" at bounding box center [528, 112] width 128 height 504
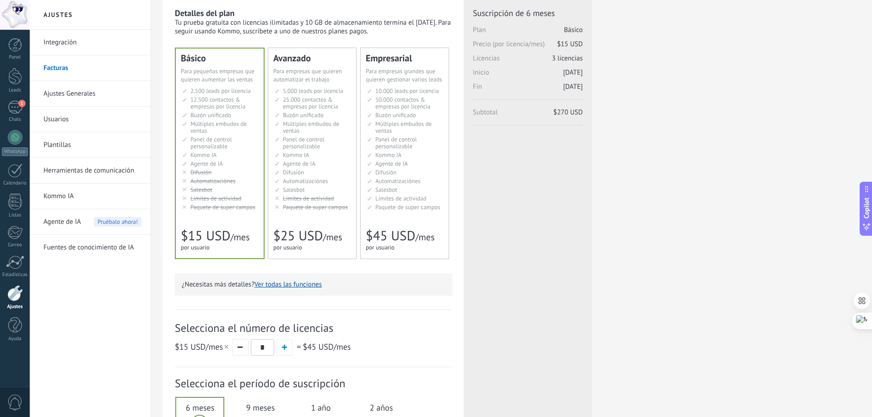
scroll to position [46, 0]
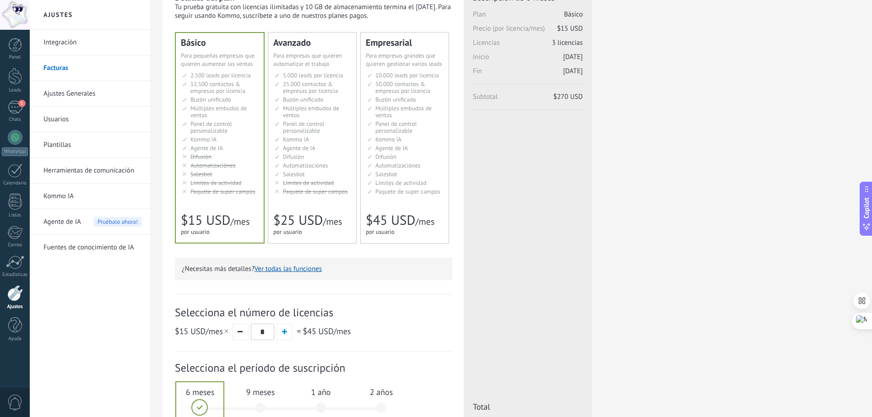
click at [330, 136] on li "Kommo AI Kommo AI Kommo IA Kommo AI Kommo IA Kommo AI Kommo AI" at bounding box center [313, 139] width 76 height 7
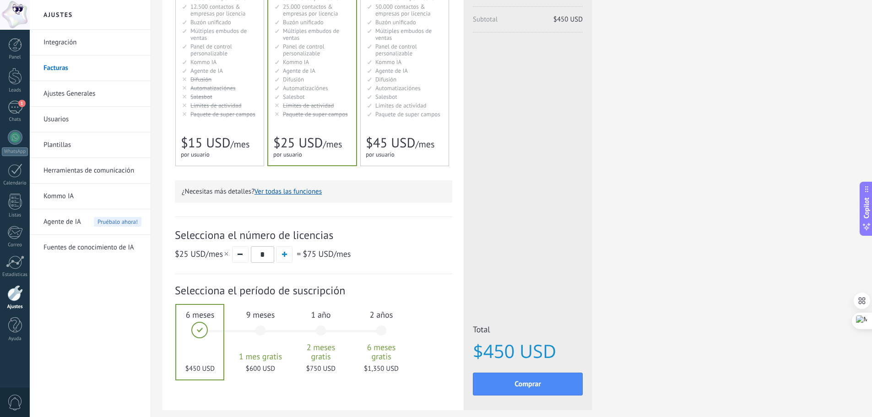
scroll to position [169, 0]
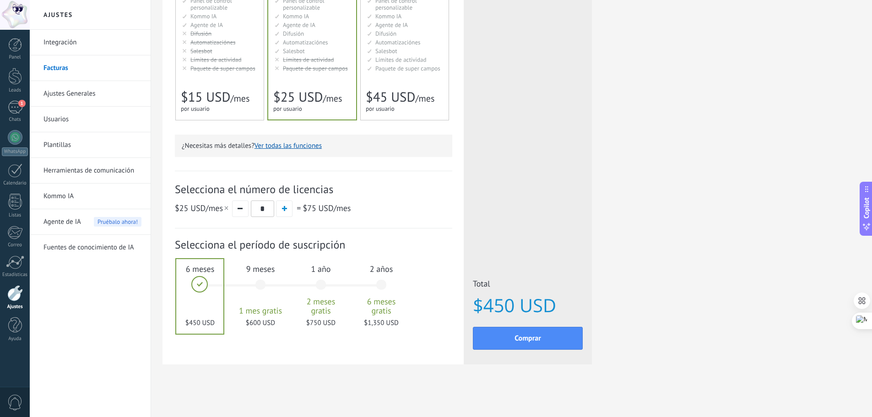
click at [202, 62] on span "Límites de actividad" at bounding box center [215, 60] width 51 height 8
click at [332, 59] on span "Límites de actividad" at bounding box center [308, 60] width 51 height 8
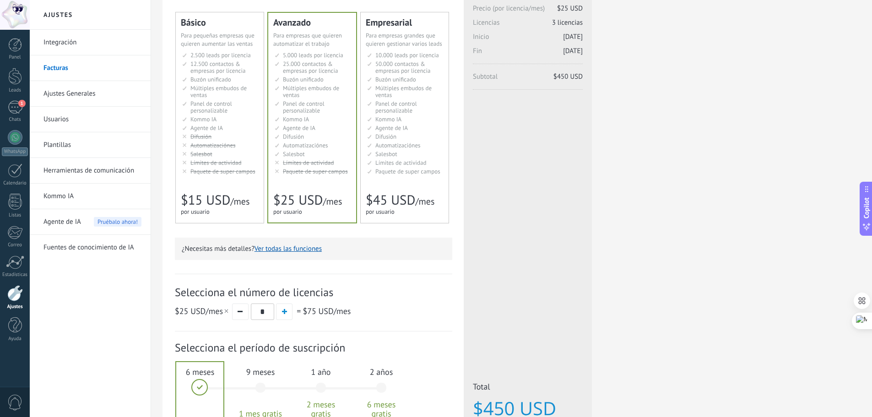
scroll to position [0, 0]
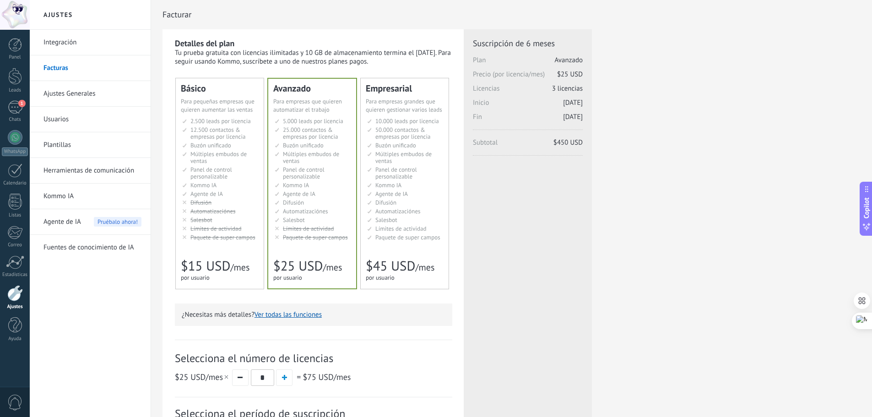
click at [79, 91] on link "Ajustes Generales" at bounding box center [92, 94] width 98 height 26
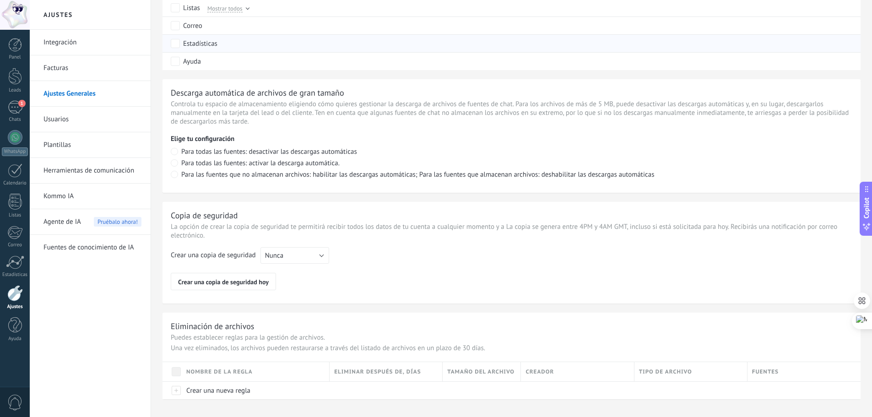
scroll to position [583, 0]
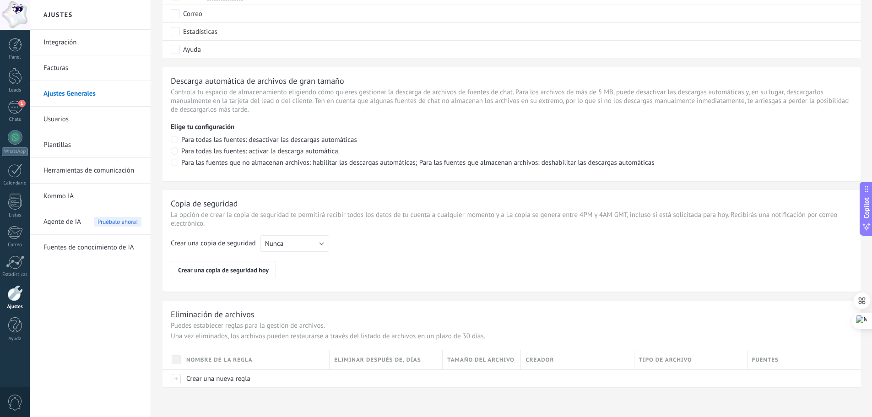
drag, startPoint x: 59, startPoint y: 121, endPoint x: 201, endPoint y: 134, distance: 142.5
click at [59, 121] on link "Usuarios" at bounding box center [92, 120] width 98 height 26
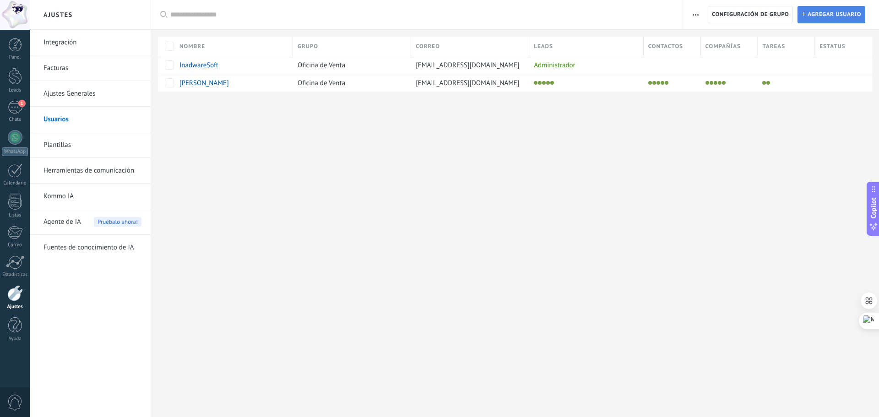
click at [828, 15] on span "Agregar usuario" at bounding box center [834, 14] width 54 height 16
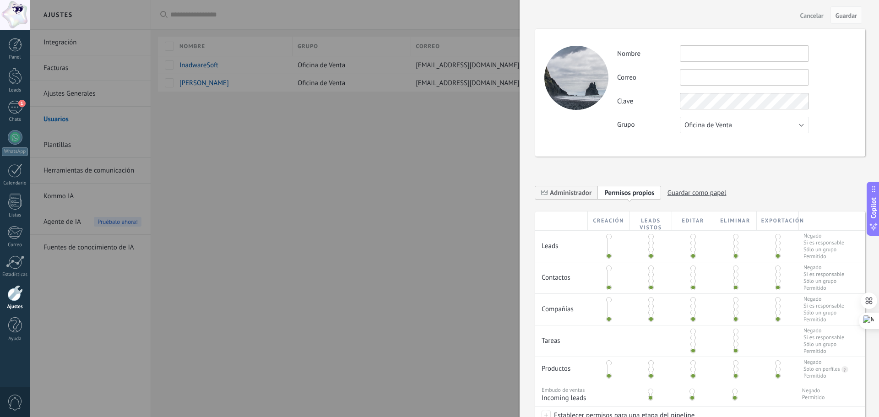
click at [724, 52] on input "text" at bounding box center [744, 53] width 129 height 16
type input "**********"
click at [718, 81] on input "text" at bounding box center [744, 77] width 129 height 16
type input "**********"
click at [594, 137] on div "**********" at bounding box center [700, 93] width 330 height 128
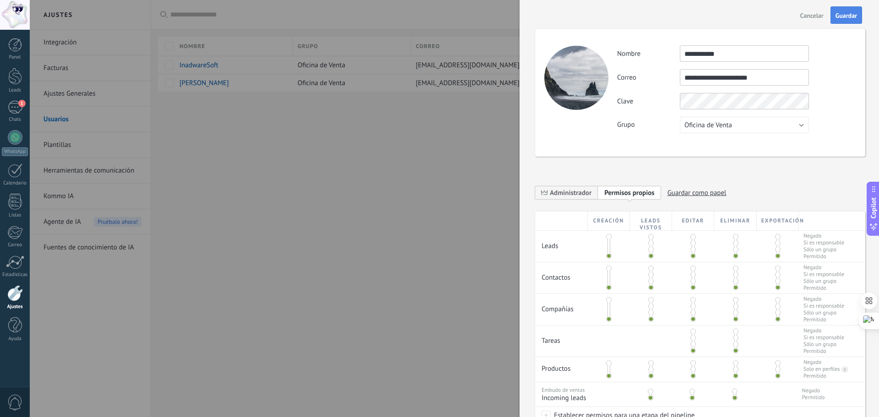
click at [838, 16] on span "Guardar" at bounding box center [846, 15] width 22 height 6
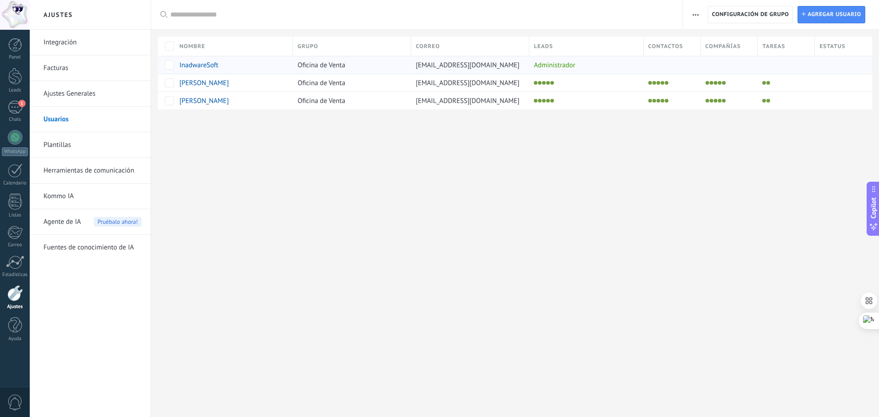
click at [207, 63] on span "InadwareSoft" at bounding box center [198, 65] width 39 height 9
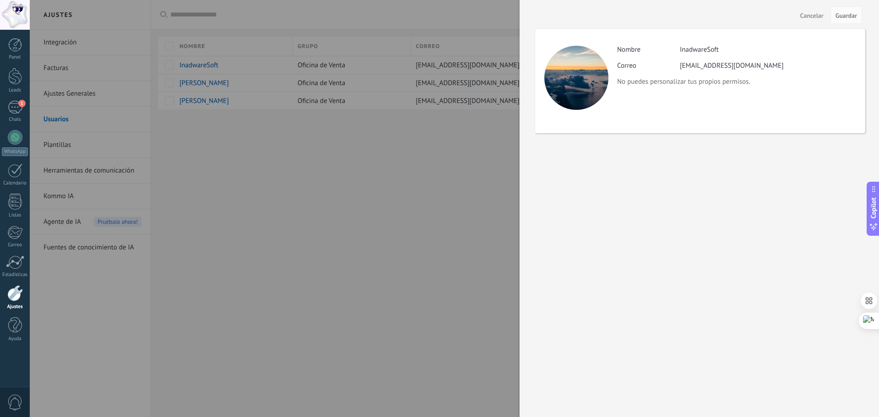
click at [465, 242] on div at bounding box center [439, 208] width 879 height 417
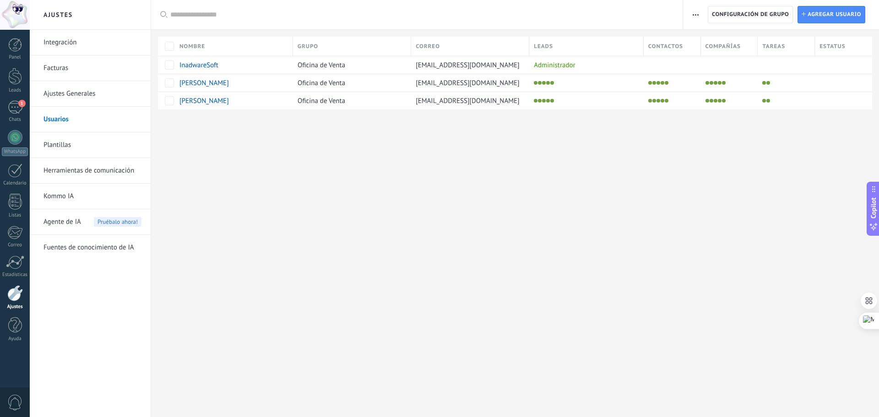
drag, startPoint x: 61, startPoint y: 197, endPoint x: 75, endPoint y: 202, distance: 14.4
click at [61, 197] on link "Kommo IA" at bounding box center [92, 197] width 98 height 26
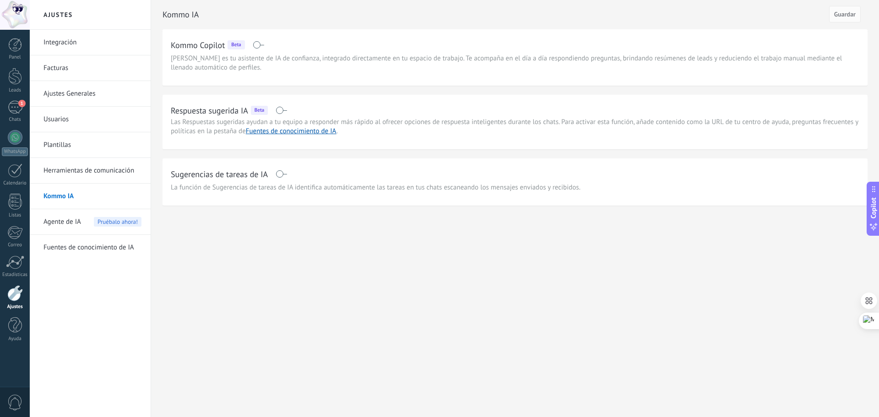
click at [280, 111] on span at bounding box center [281, 110] width 11 height 7
click at [281, 112] on span at bounding box center [281, 110] width 11 height 7
click at [280, 174] on span at bounding box center [281, 173] width 11 height 7
click at [847, 14] on span "Guardar" at bounding box center [845, 14] width 22 height 6
click at [60, 222] on span "Agente de IA" at bounding box center [62, 222] width 38 height 26
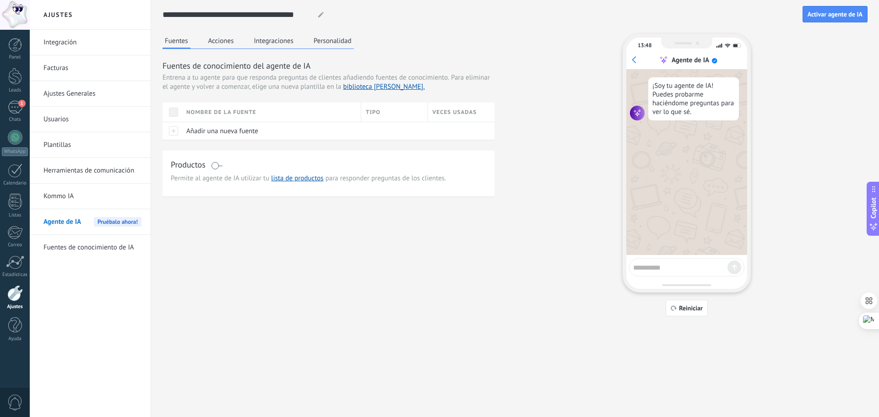
click at [75, 222] on span "Agente de IA" at bounding box center [62, 222] width 38 height 26
click at [78, 252] on link "Fuentes de conocimiento de IA" at bounding box center [92, 248] width 98 height 26
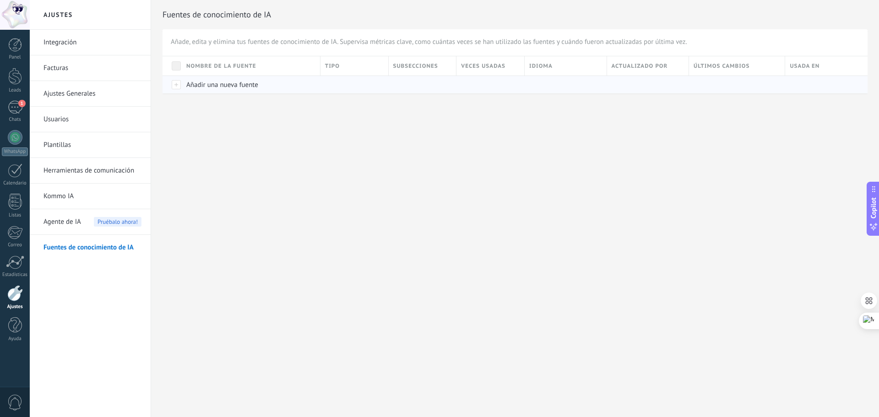
click at [177, 86] on div at bounding box center [171, 85] width 19 height 18
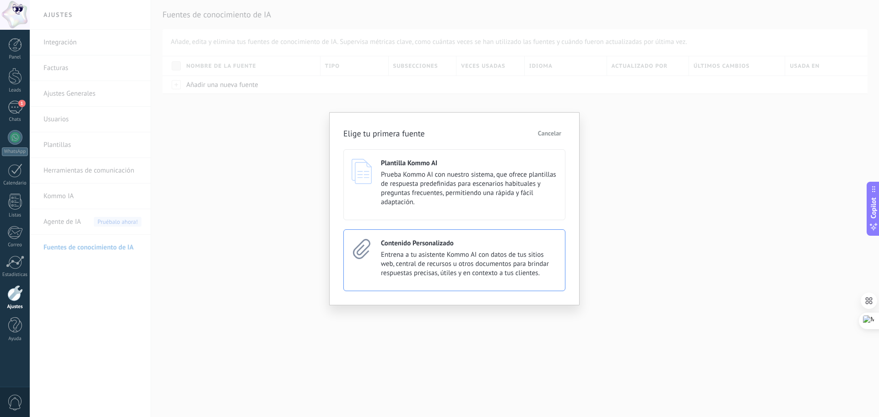
click at [518, 250] on div "Contenido Personalizado Entrena a tu asistente Kommo AI con datos de tus sitios…" at bounding box center [469, 258] width 176 height 39
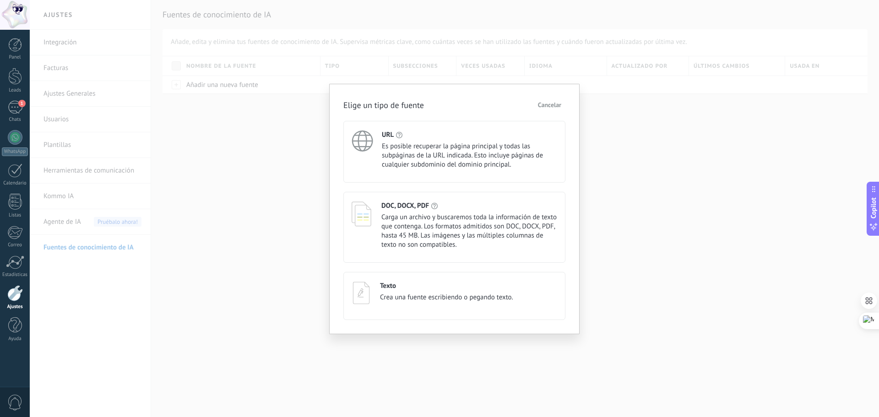
click at [427, 145] on span "Es posible recuperar la página principal y todas las subpáginas de la URL indic…" at bounding box center [469, 155] width 175 height 27
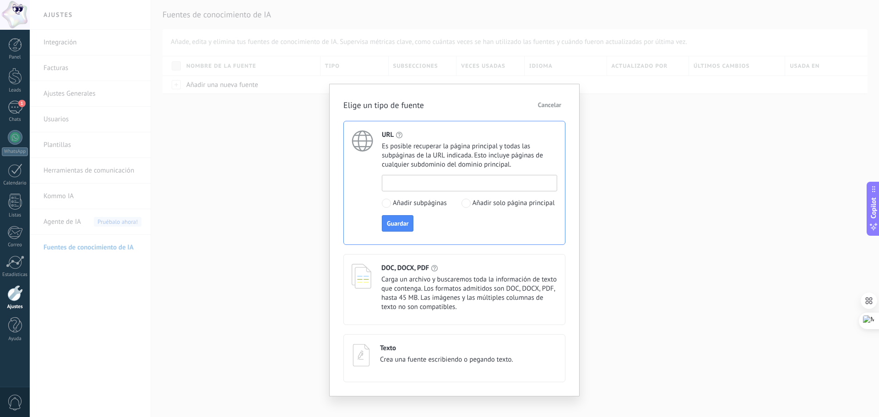
click at [452, 180] on input at bounding box center [469, 182] width 174 height 15
type input "**********"
click at [398, 225] on span "Guardar" at bounding box center [398, 223] width 22 height 6
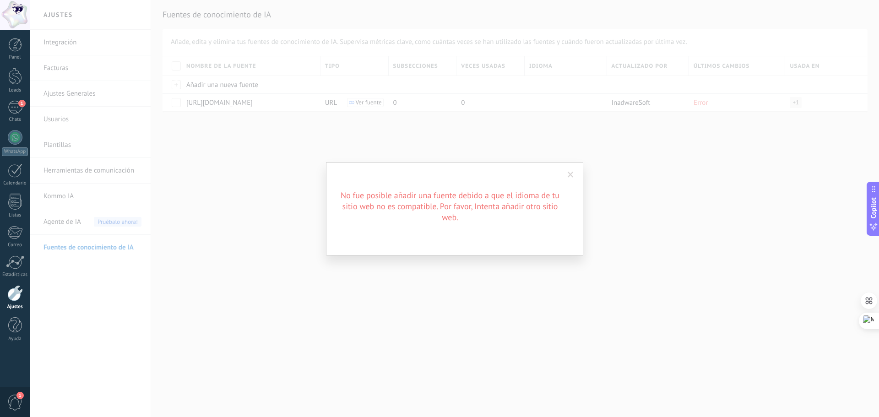
click at [571, 176] on span at bounding box center [570, 175] width 6 height 6
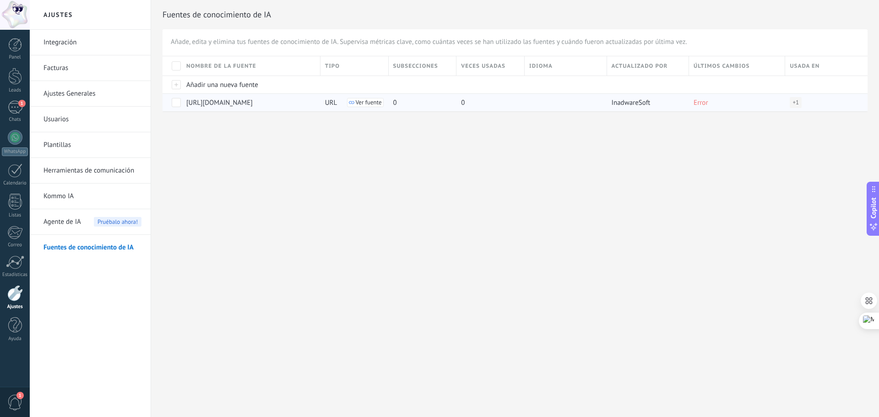
click at [175, 103] on span at bounding box center [176, 102] width 9 height 9
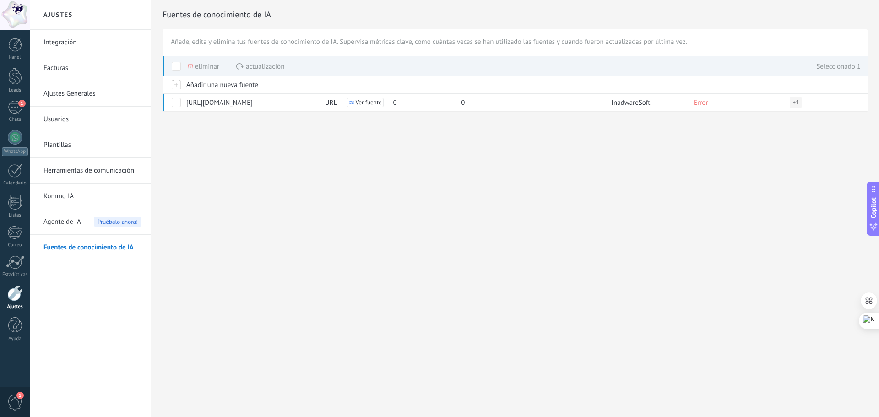
click at [205, 67] on span "Eliminar" at bounding box center [207, 67] width 24 height 18
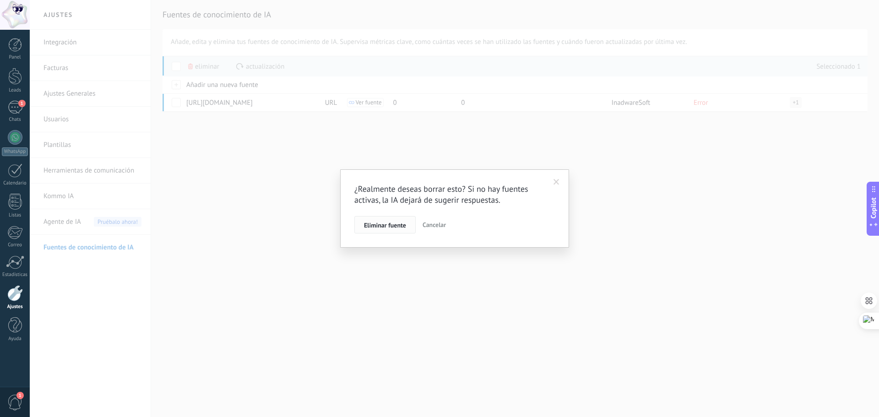
click at [395, 222] on span "Eliminar fuente" at bounding box center [385, 225] width 42 height 6
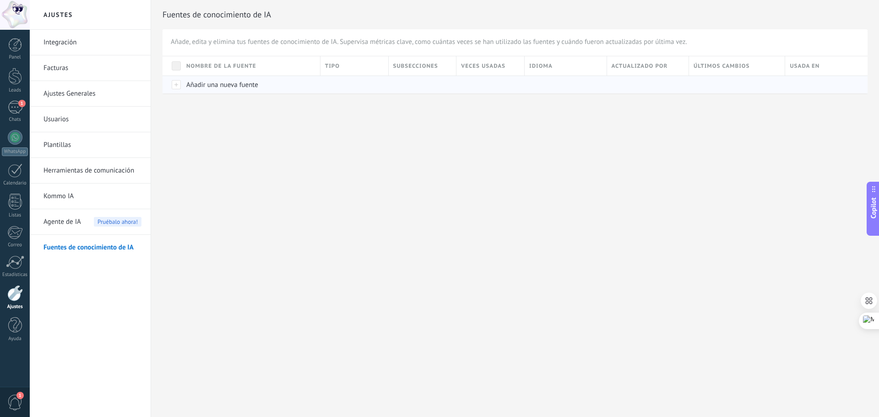
click at [214, 85] on span "Añadir una nueva fuente" at bounding box center [222, 85] width 72 height 9
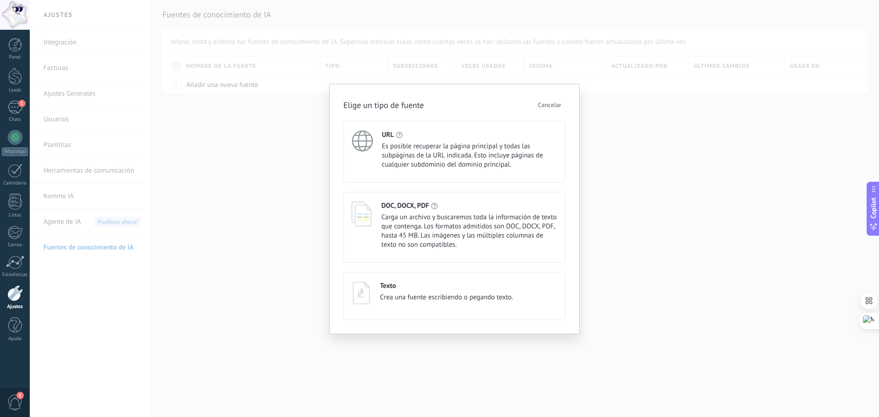
click at [403, 146] on span "Es posible recuperar la página principal y todas las subpáginas de la URL indic…" at bounding box center [469, 155] width 175 height 27
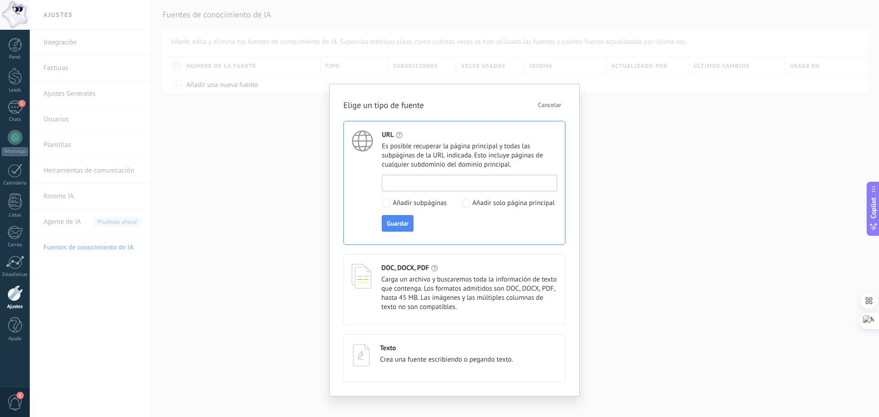
click at [420, 182] on input at bounding box center [469, 182] width 174 height 15
paste input "**********"
type input "**********"
click at [394, 227] on span "Guardar" at bounding box center [398, 223] width 22 height 6
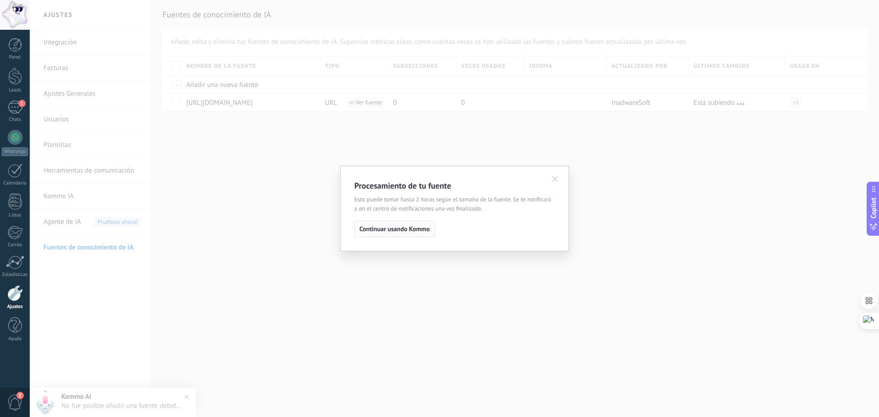
click at [401, 228] on span "Continuar usando Kommo" at bounding box center [394, 229] width 70 height 6
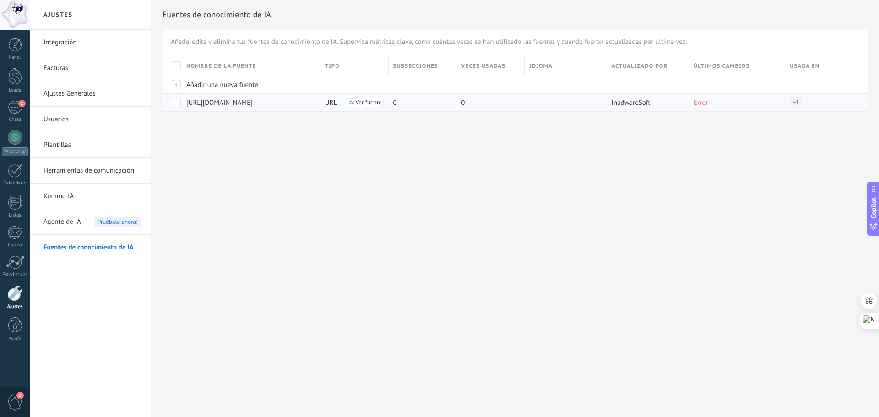
click at [178, 105] on span at bounding box center [176, 102] width 9 height 9
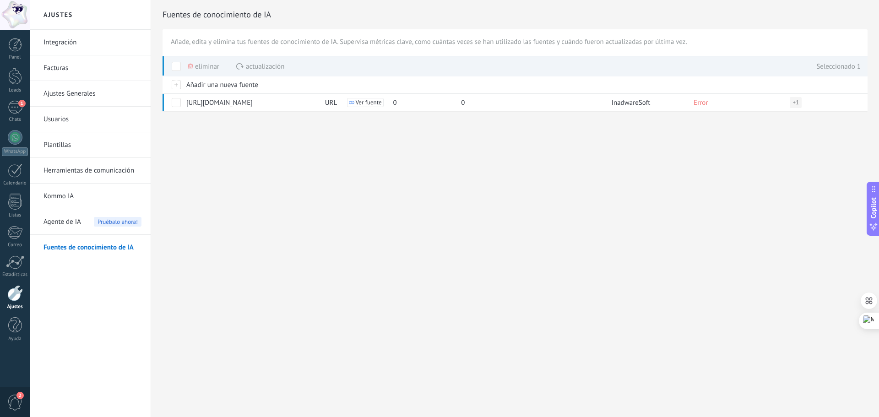
click at [283, 66] on span "Actualización" at bounding box center [265, 67] width 38 height 18
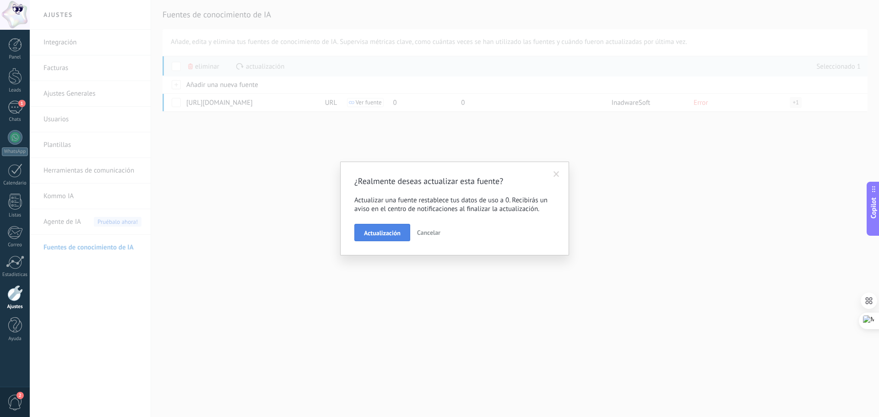
click at [385, 234] on span "Actualización" at bounding box center [382, 233] width 37 height 6
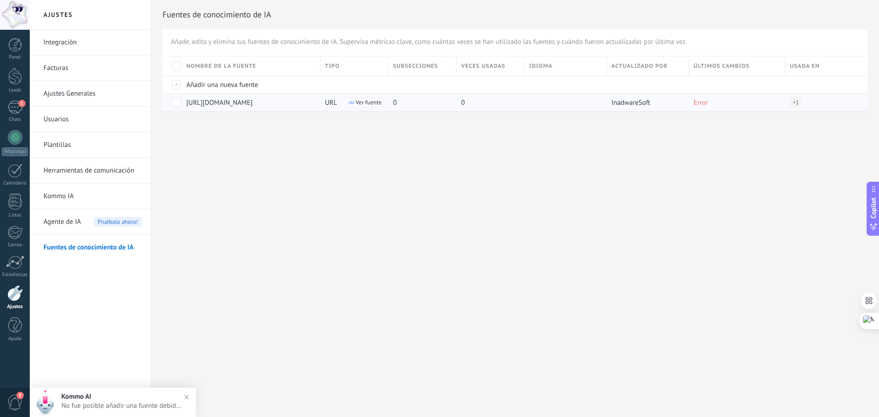
click at [176, 103] on span at bounding box center [176, 102] width 9 height 9
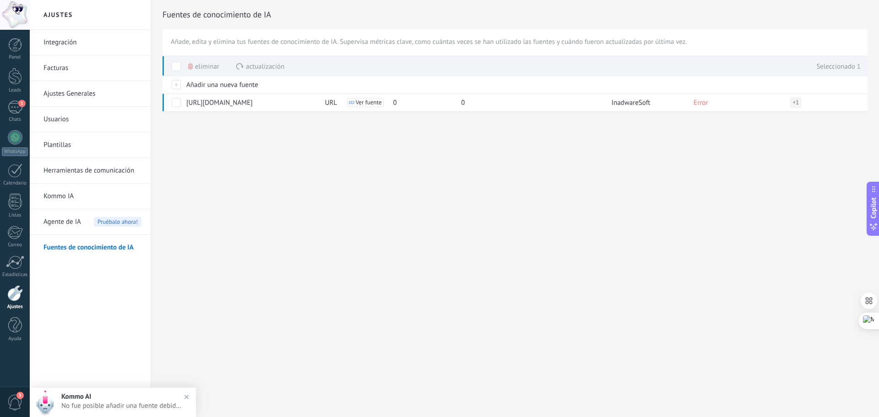
click at [206, 65] on span "Eliminar" at bounding box center [207, 67] width 24 height 18
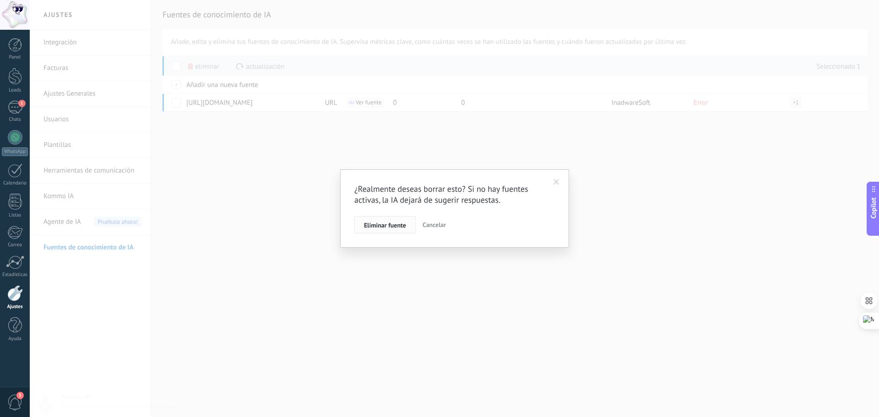
click at [383, 228] on span "Eliminar fuente" at bounding box center [385, 225] width 42 height 6
